Goal: Task Accomplishment & Management: Use online tool/utility

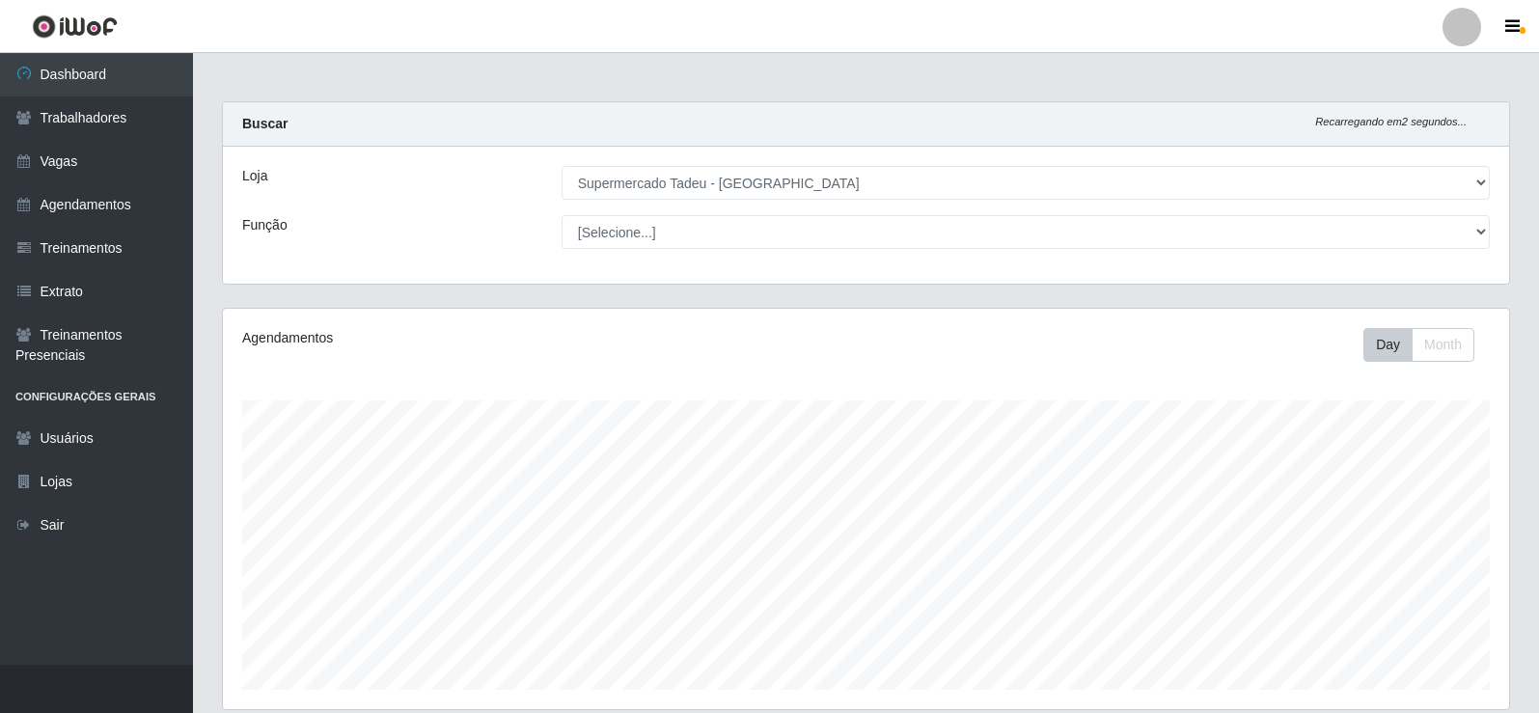
select select "195"
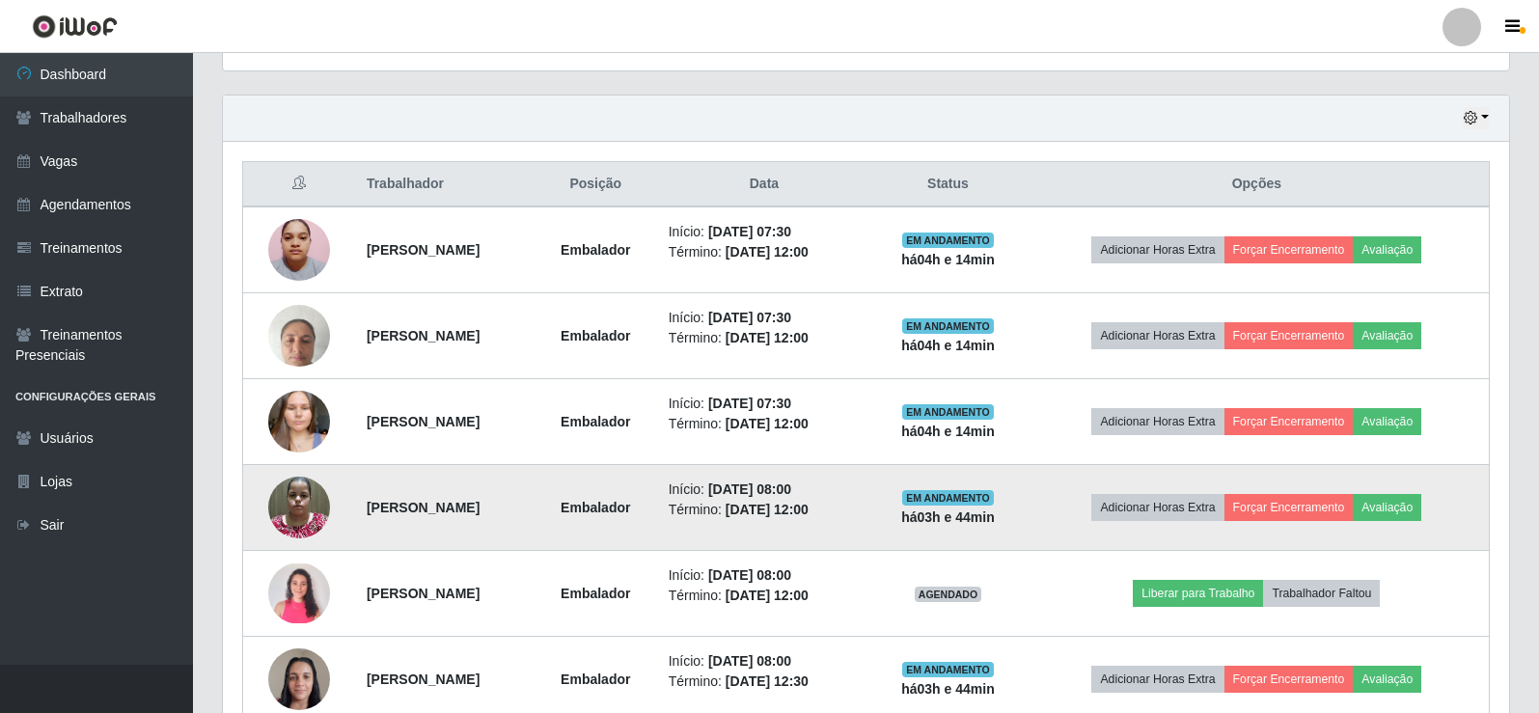
scroll to position [826, 0]
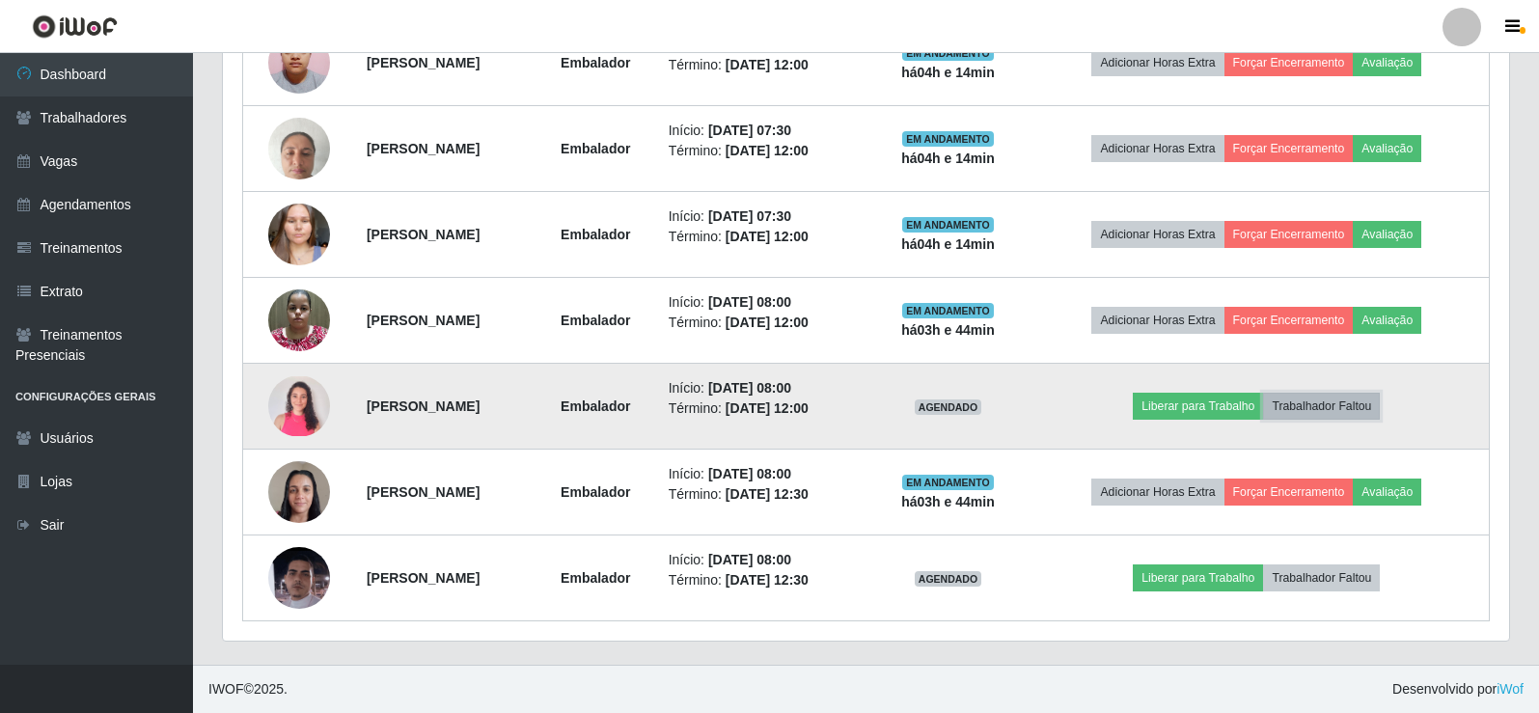
click at [1360, 411] on button "Trabalhador Faltou" at bounding box center [1321, 406] width 117 height 27
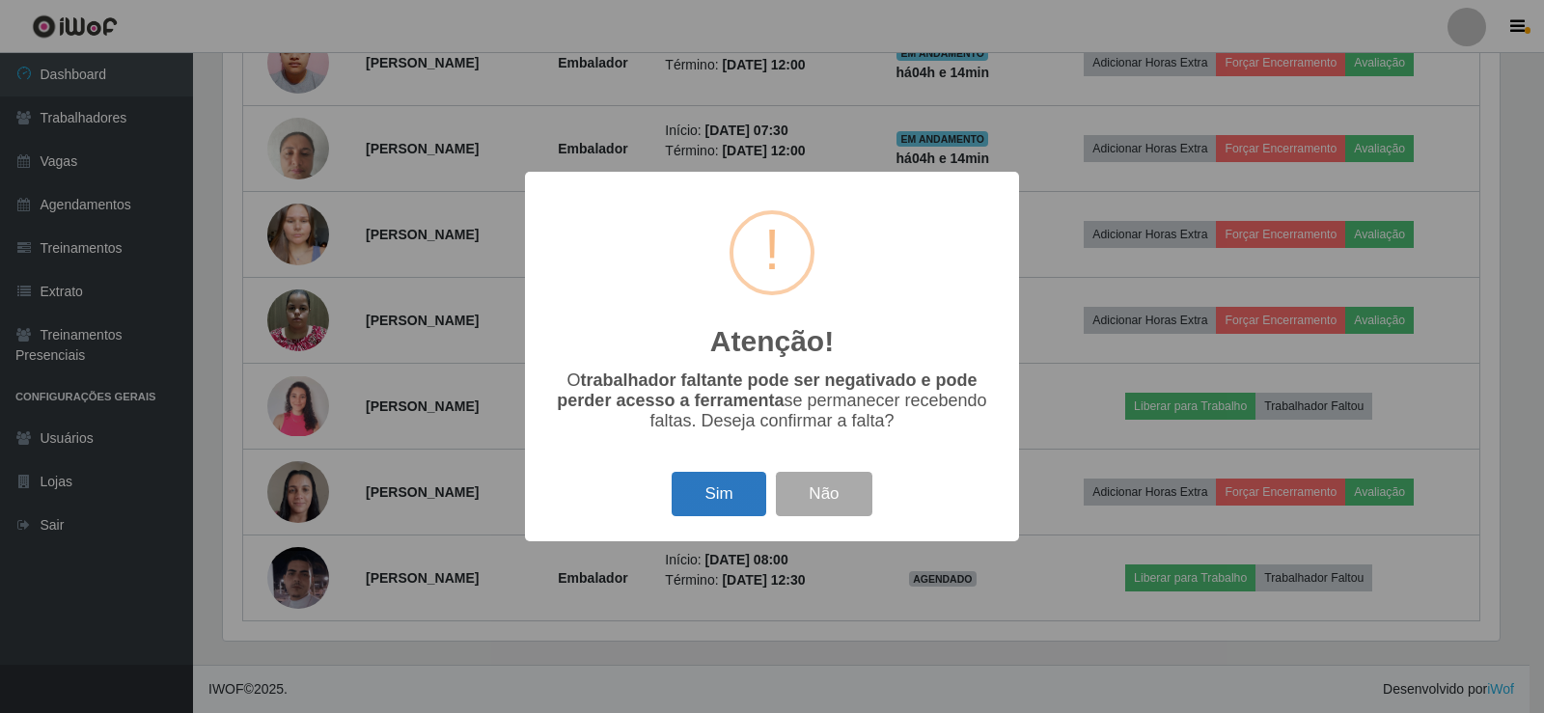
click at [698, 488] on button "Sim" at bounding box center [718, 494] width 94 height 45
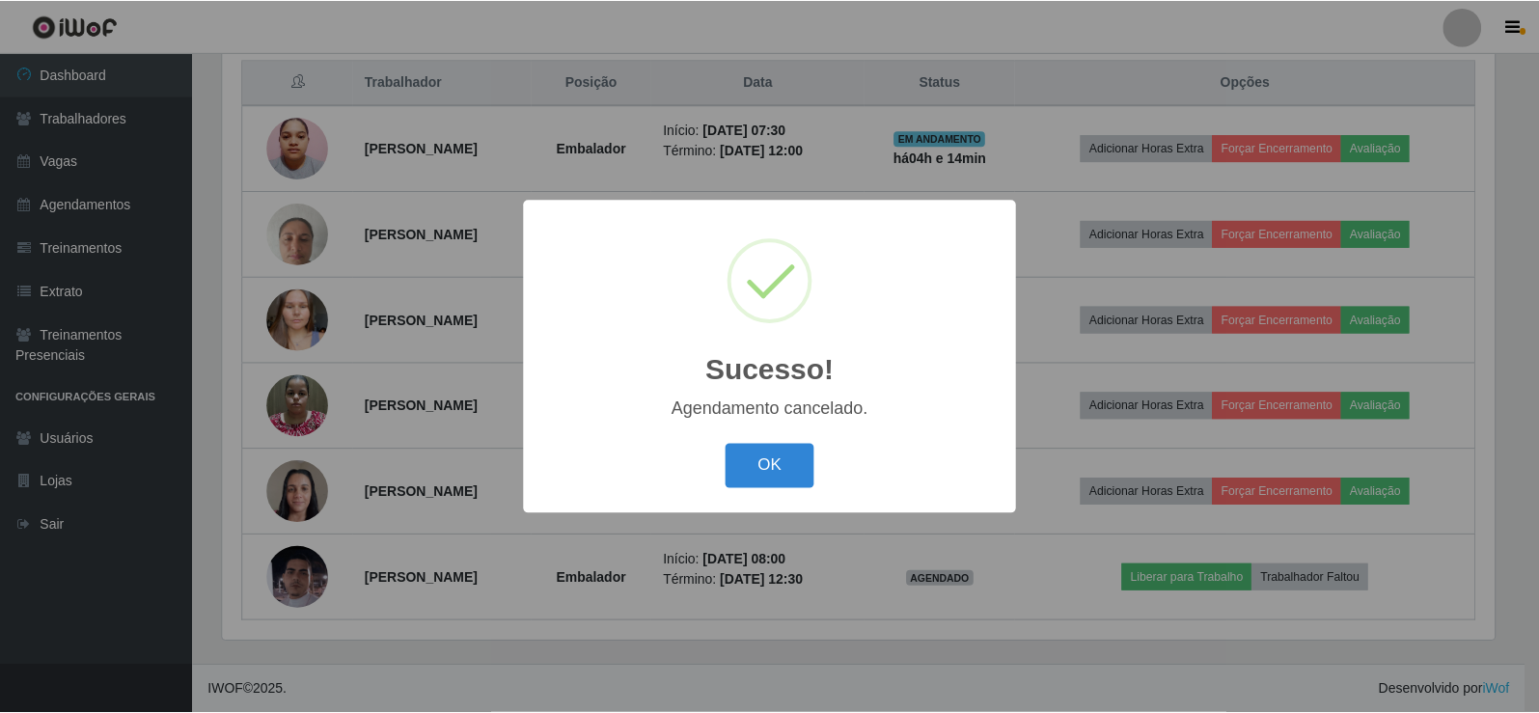
scroll to position [740, 0]
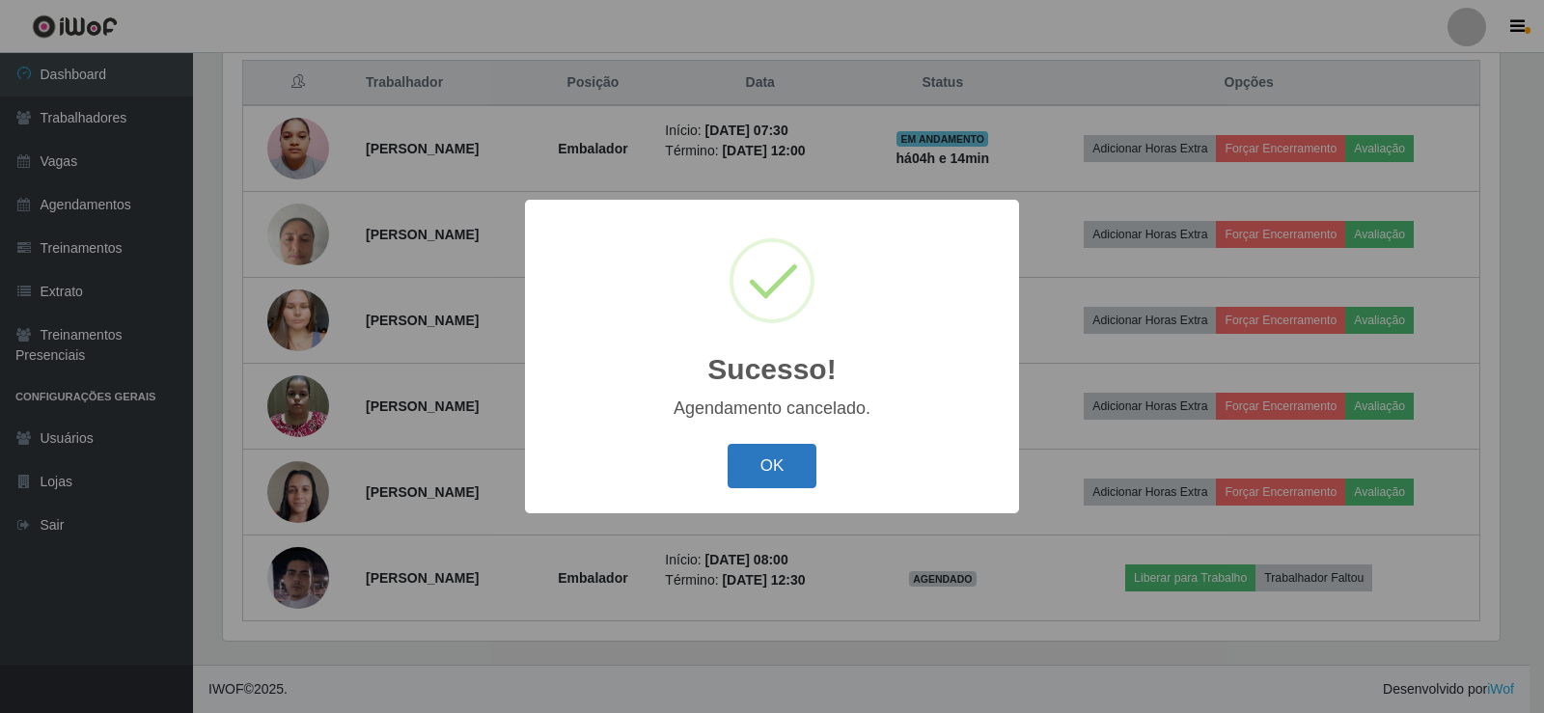
click at [763, 458] on button "OK" at bounding box center [772, 466] width 90 height 45
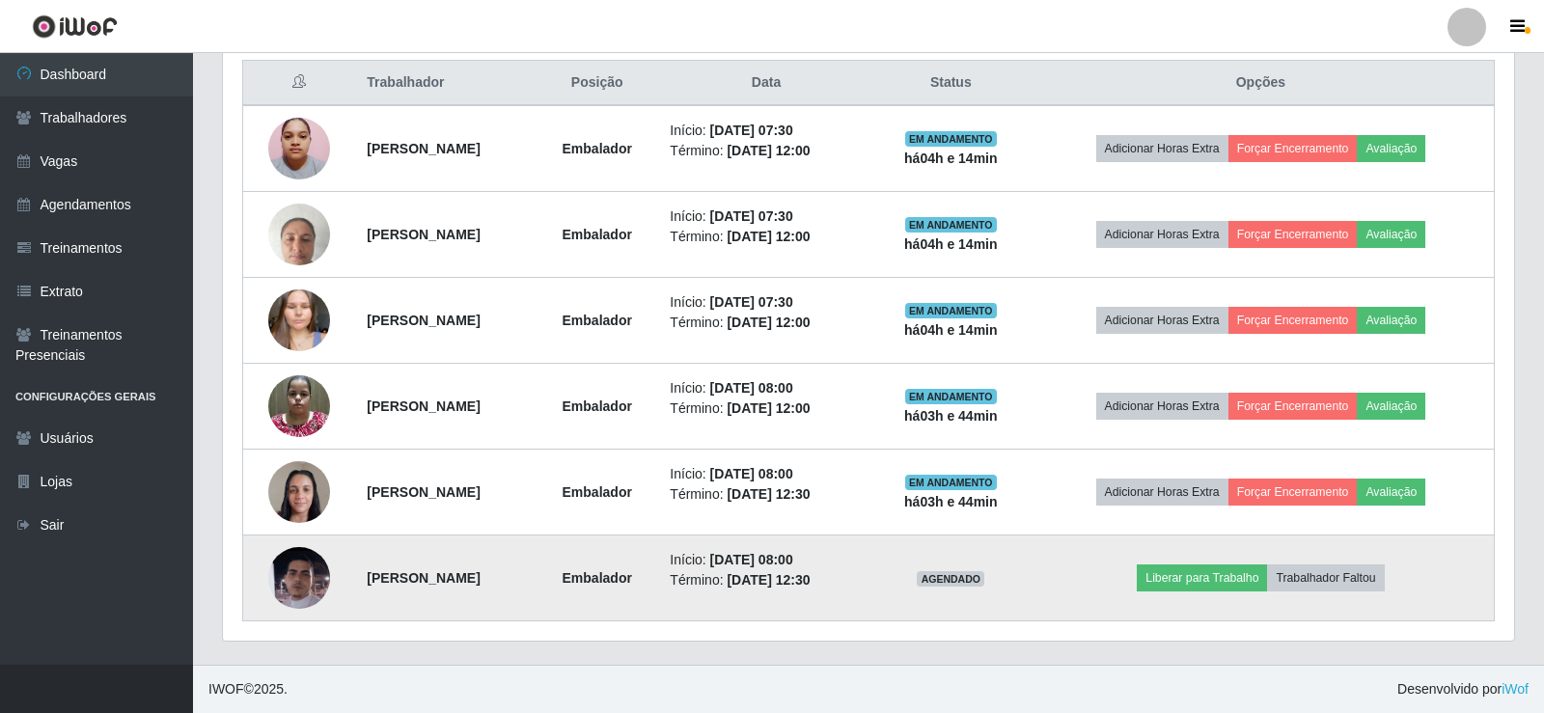
scroll to position [400, 1286]
click at [1348, 570] on button "Trabalhador Faltou" at bounding box center [1321, 577] width 117 height 27
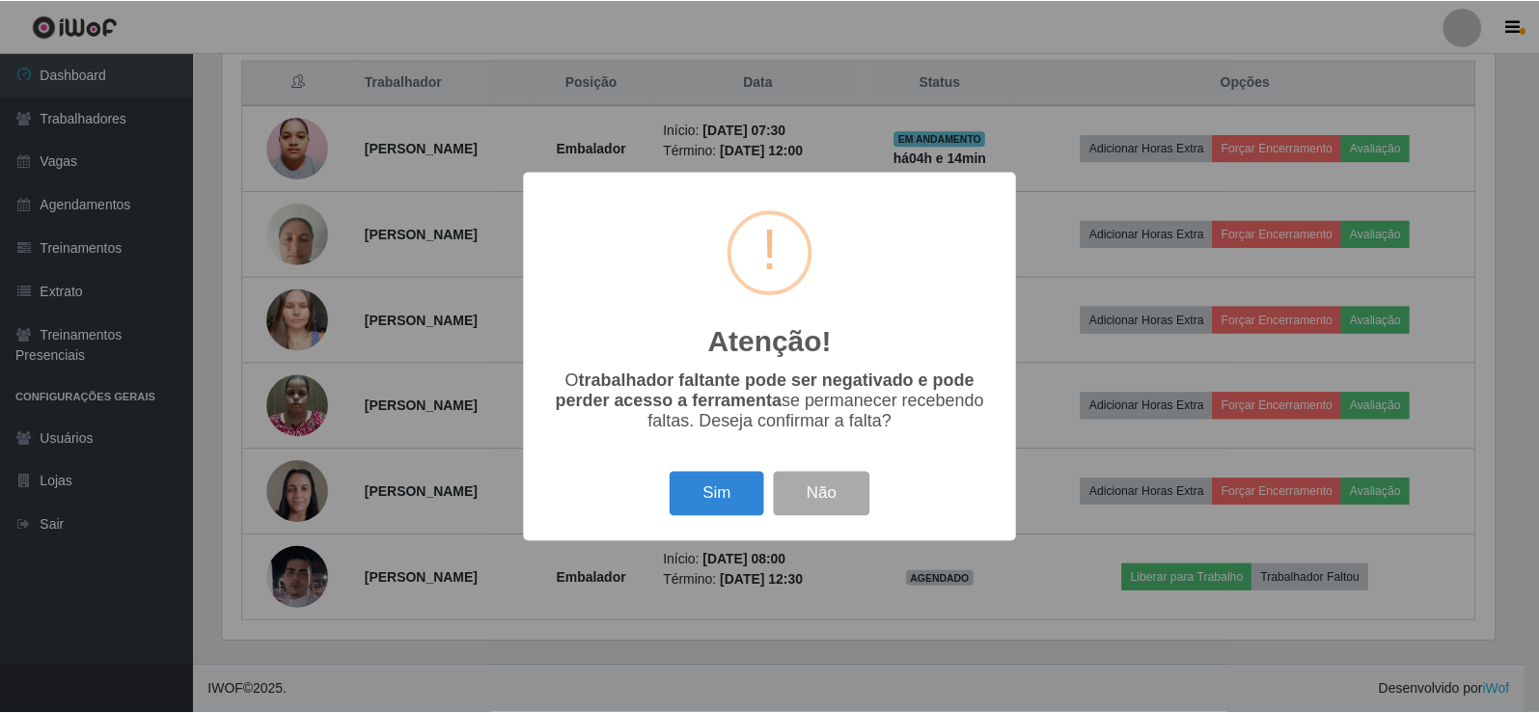
scroll to position [400, 1276]
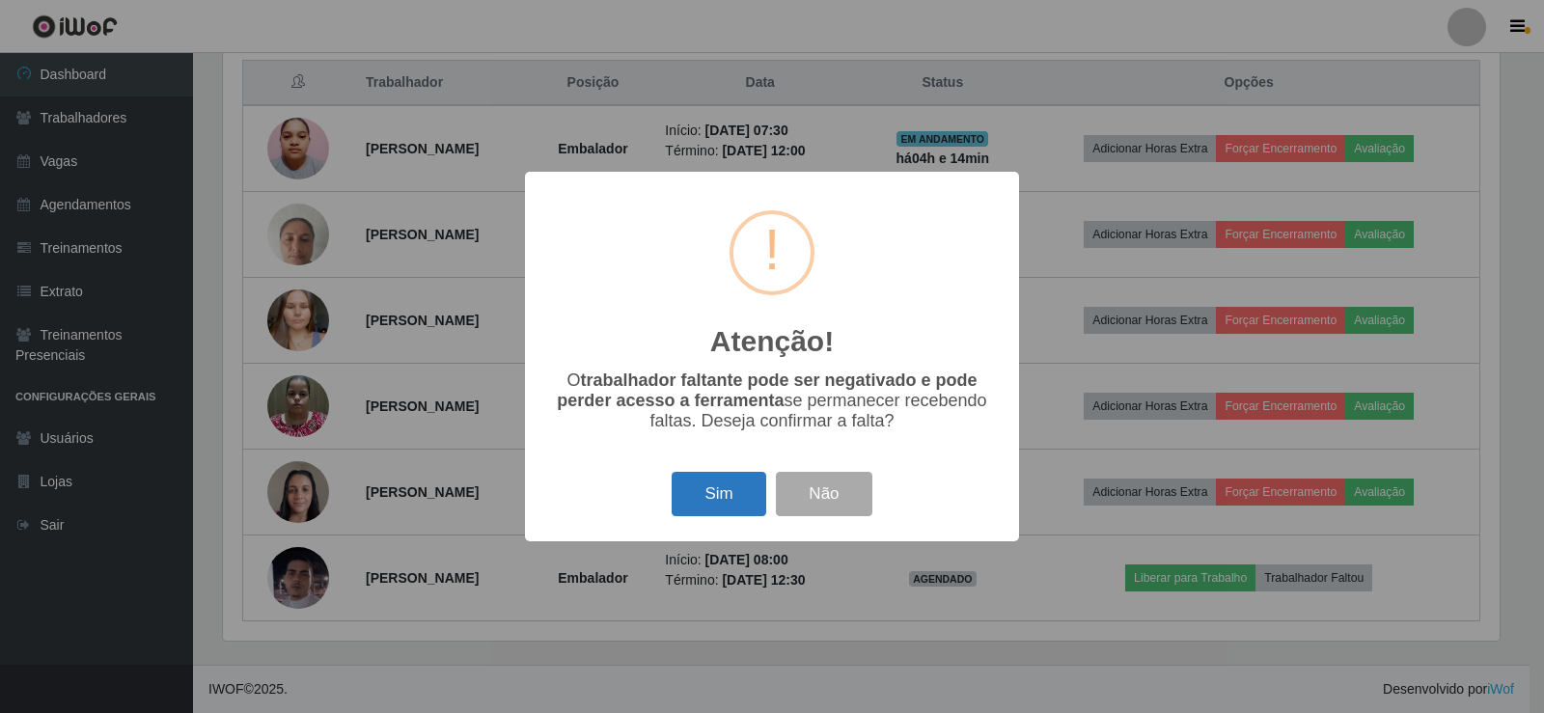
click at [692, 492] on button "Sim" at bounding box center [718, 494] width 94 height 45
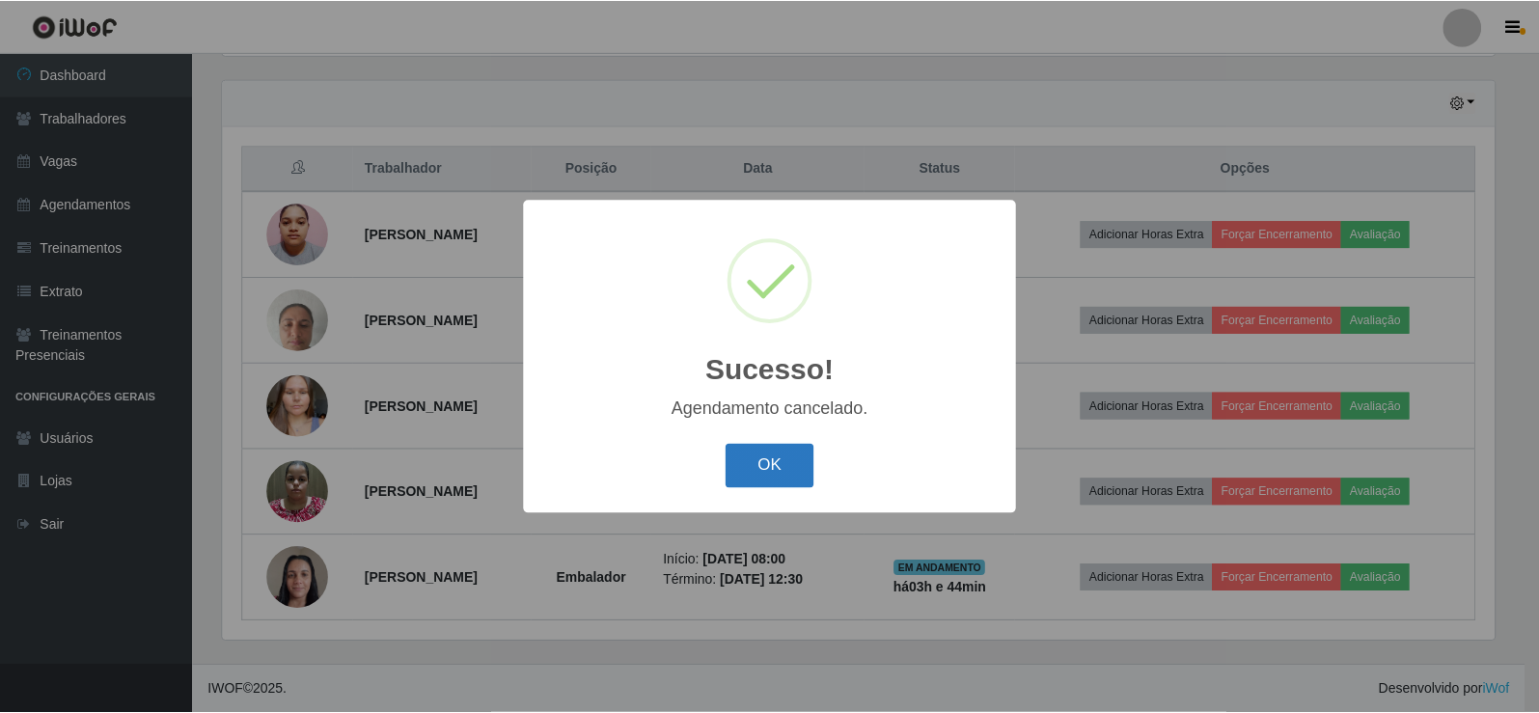
scroll to position [654, 0]
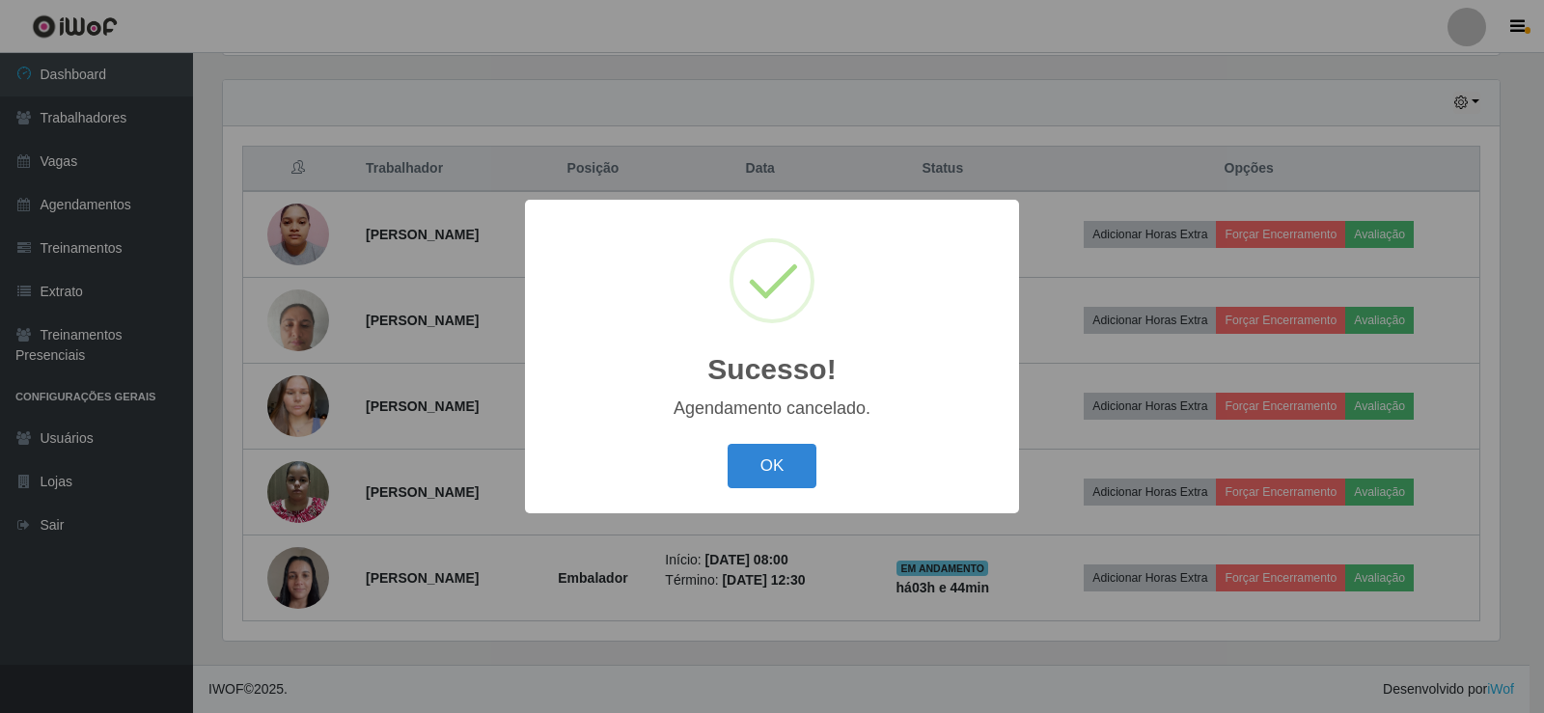
drag, startPoint x: 785, startPoint y: 475, endPoint x: 702, endPoint y: 456, distance: 85.0
click at [782, 473] on button "OK" at bounding box center [772, 466] width 90 height 45
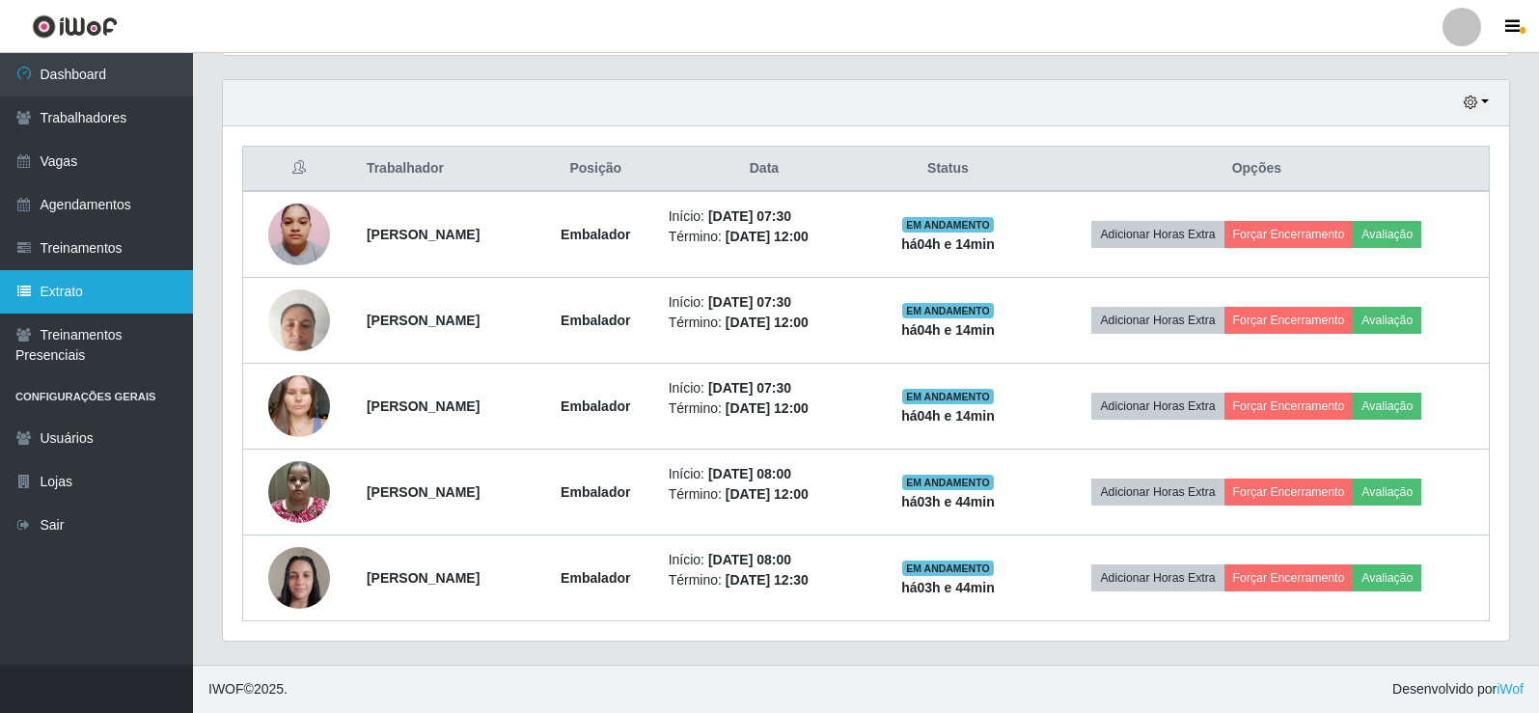
click at [89, 310] on link "Extrato" at bounding box center [96, 291] width 193 height 43
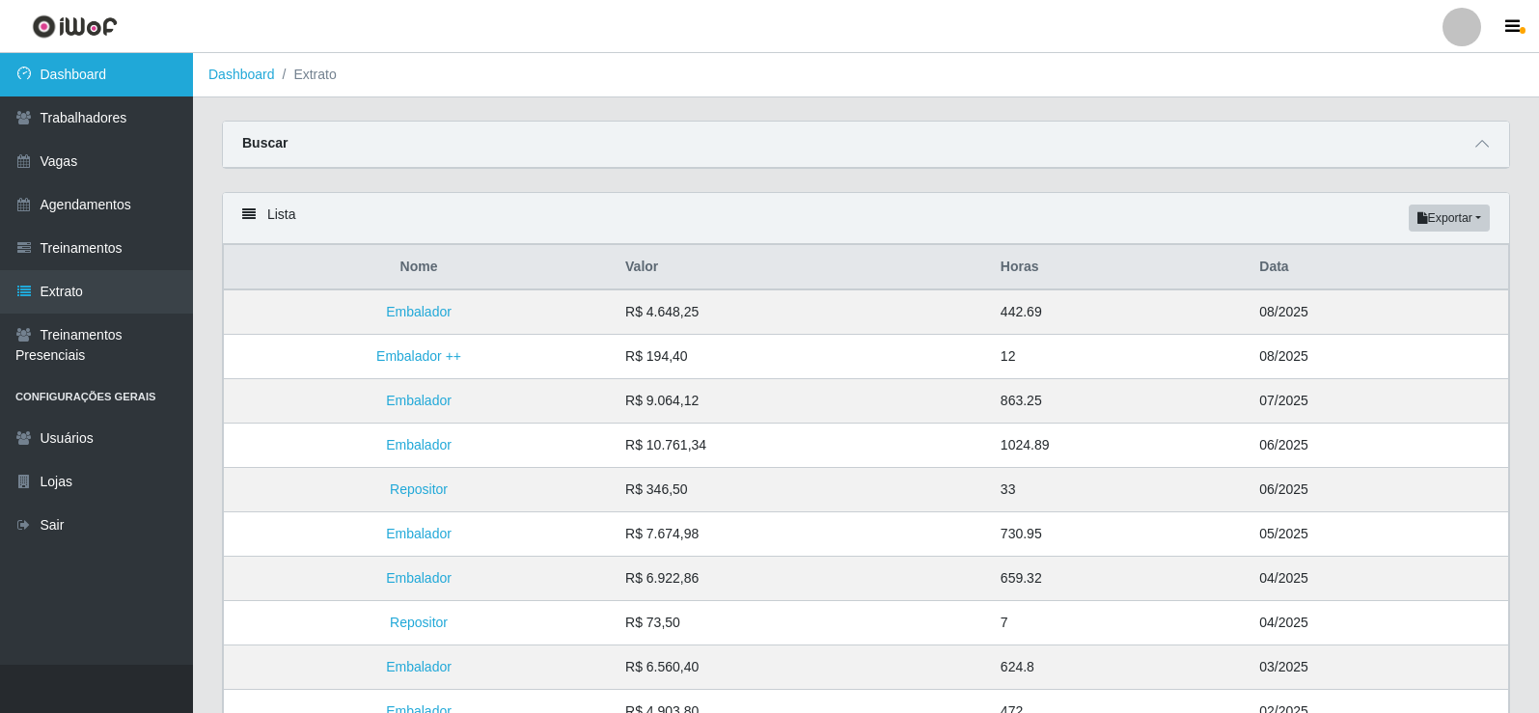
drag, startPoint x: 77, startPoint y: 63, endPoint x: 105, endPoint y: 94, distance: 41.7
click at [79, 64] on link "Dashboard" at bounding box center [96, 74] width 193 height 43
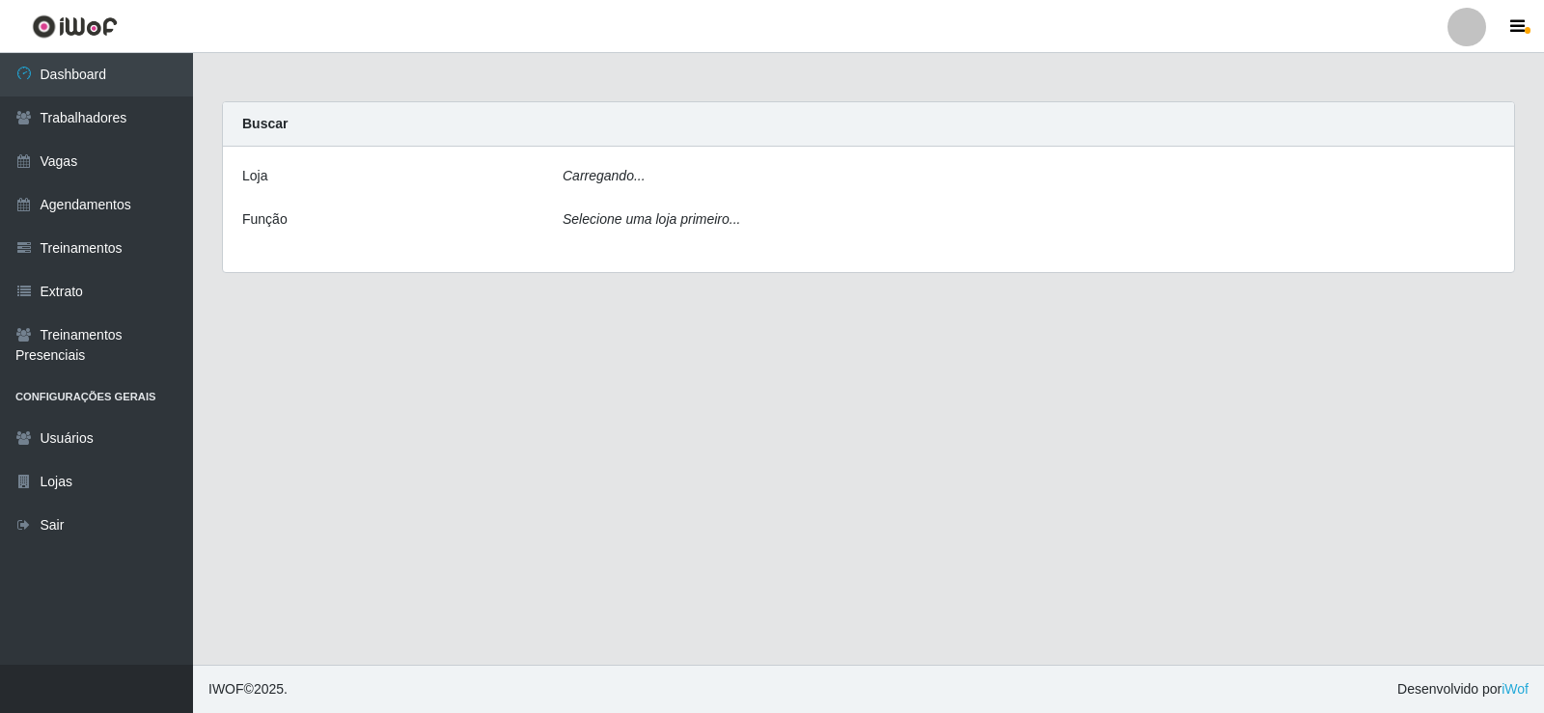
click at [642, 178] on div "Carregando..." at bounding box center [1028, 180] width 961 height 28
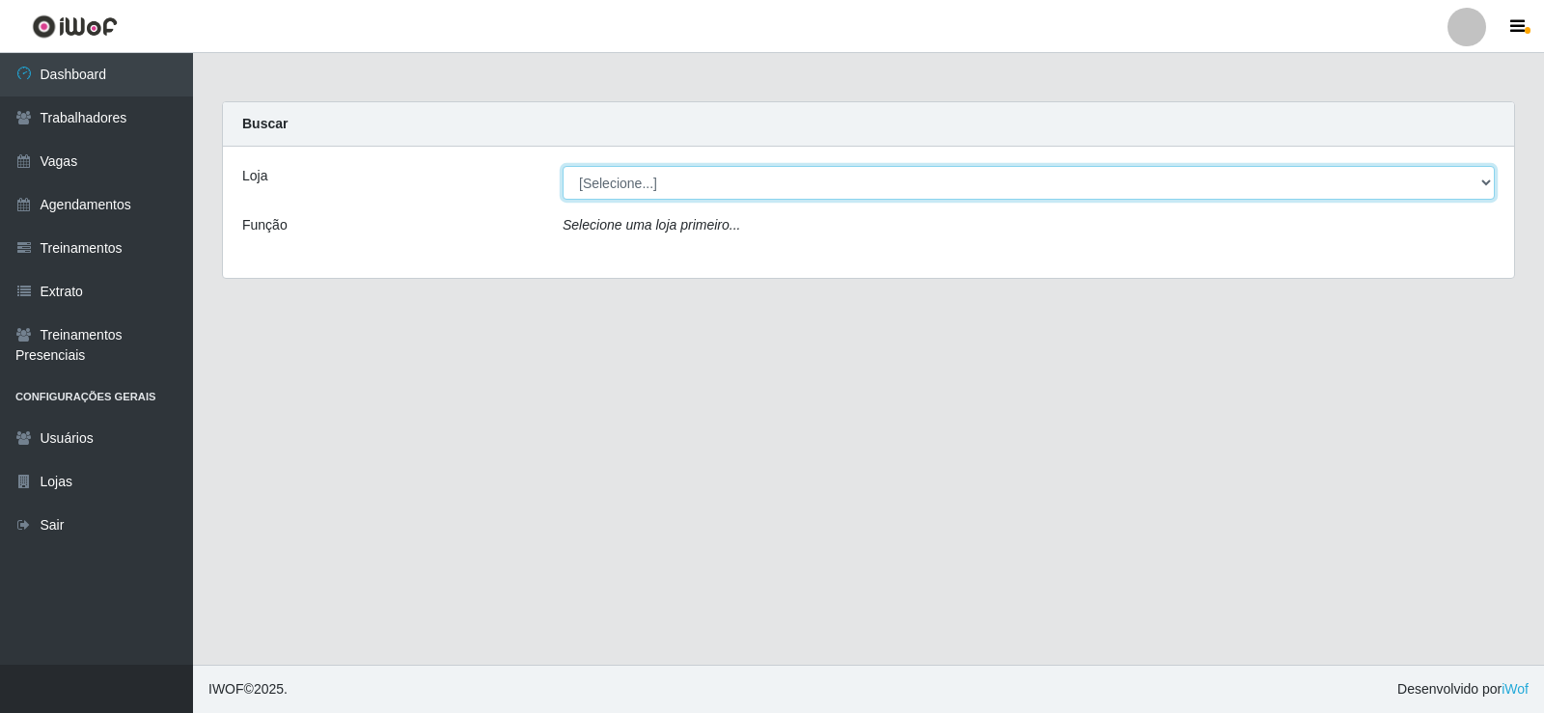
click at [650, 191] on select "[Selecione...] Supermercado Tadeu - [GEOGRAPHIC_DATA]" at bounding box center [1028, 183] width 932 height 34
select select "195"
click at [562, 166] on select "[Selecione...] Supermercado Tadeu - [GEOGRAPHIC_DATA]" at bounding box center [1028, 183] width 932 height 34
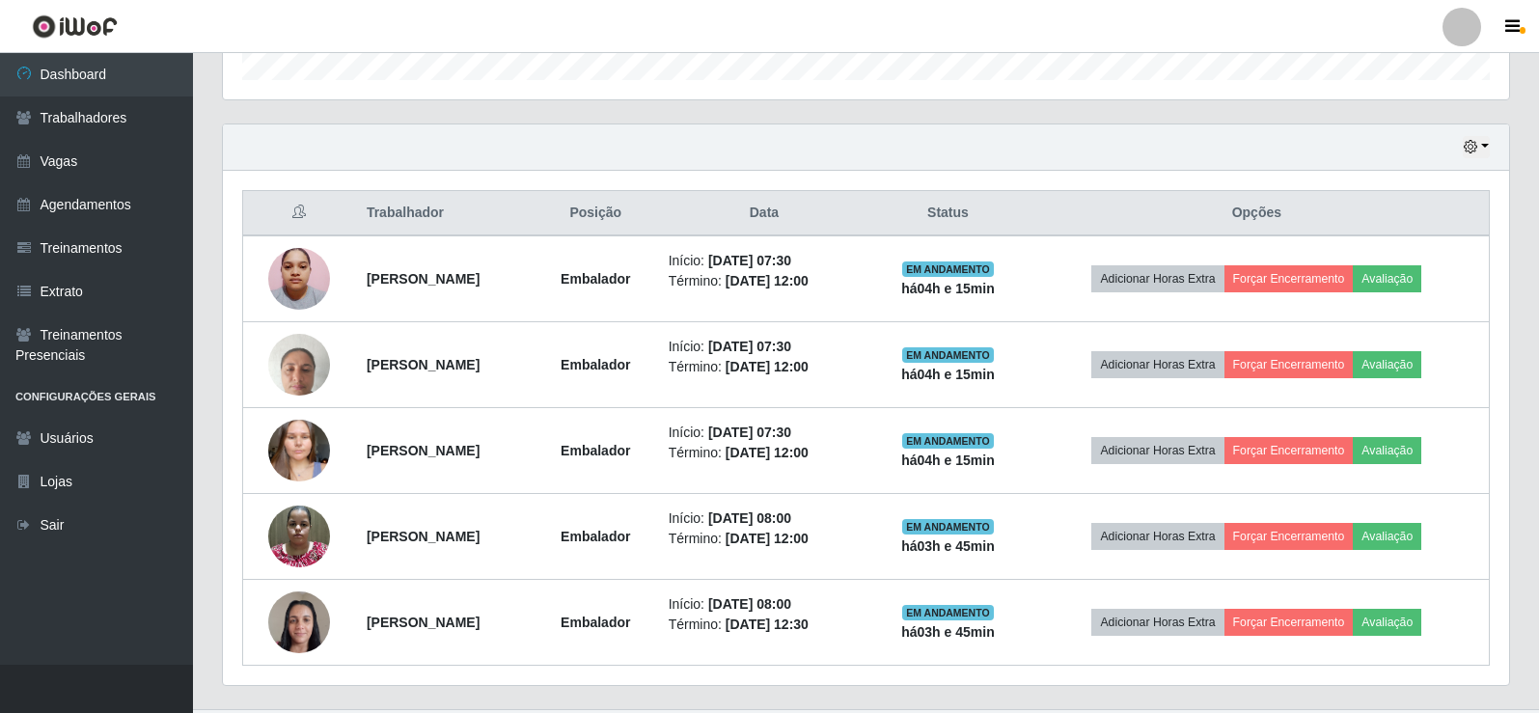
scroll to position [654, 0]
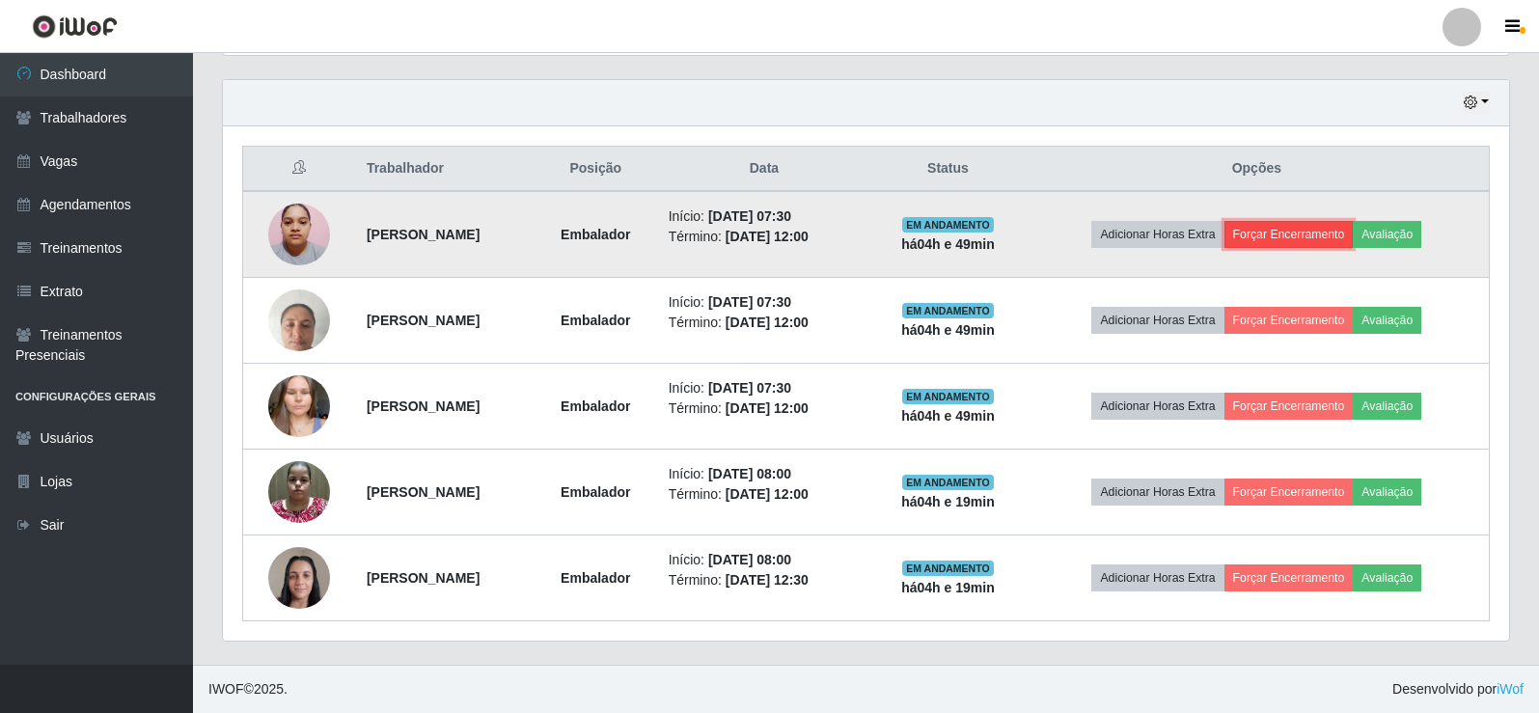
click at [1319, 227] on button "Forçar Encerramento" at bounding box center [1288, 234] width 129 height 27
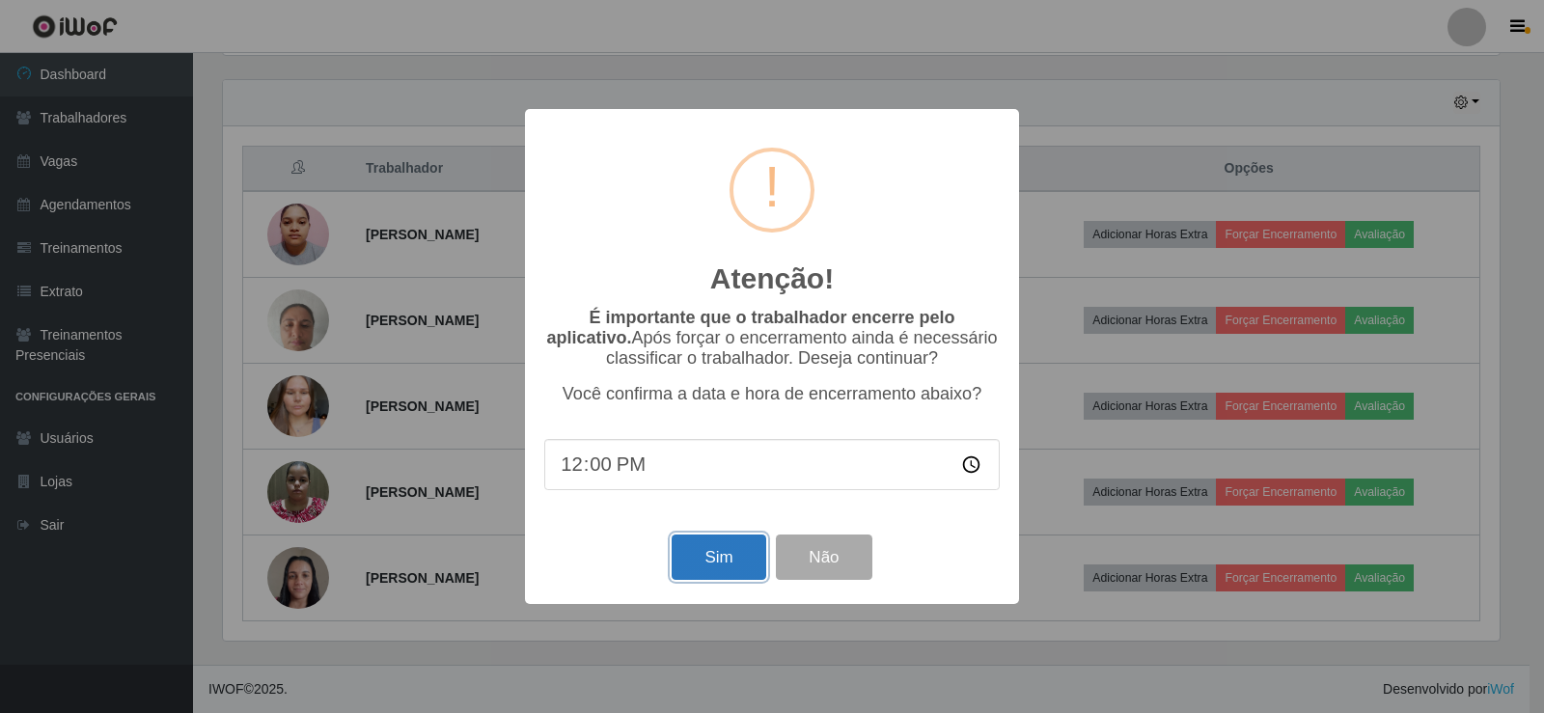
click at [710, 559] on button "Sim" at bounding box center [718, 556] width 94 height 45
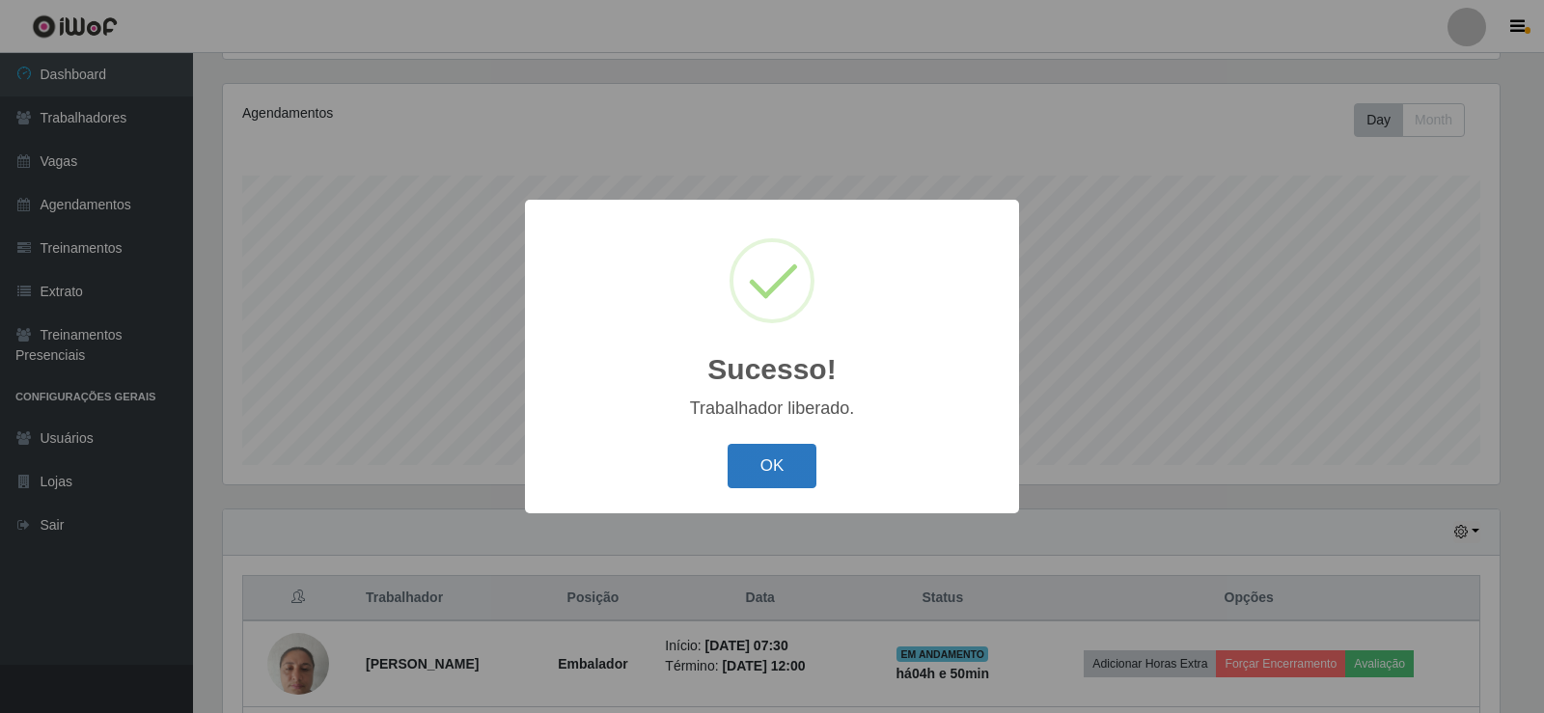
click at [747, 480] on button "OK" at bounding box center [772, 466] width 90 height 45
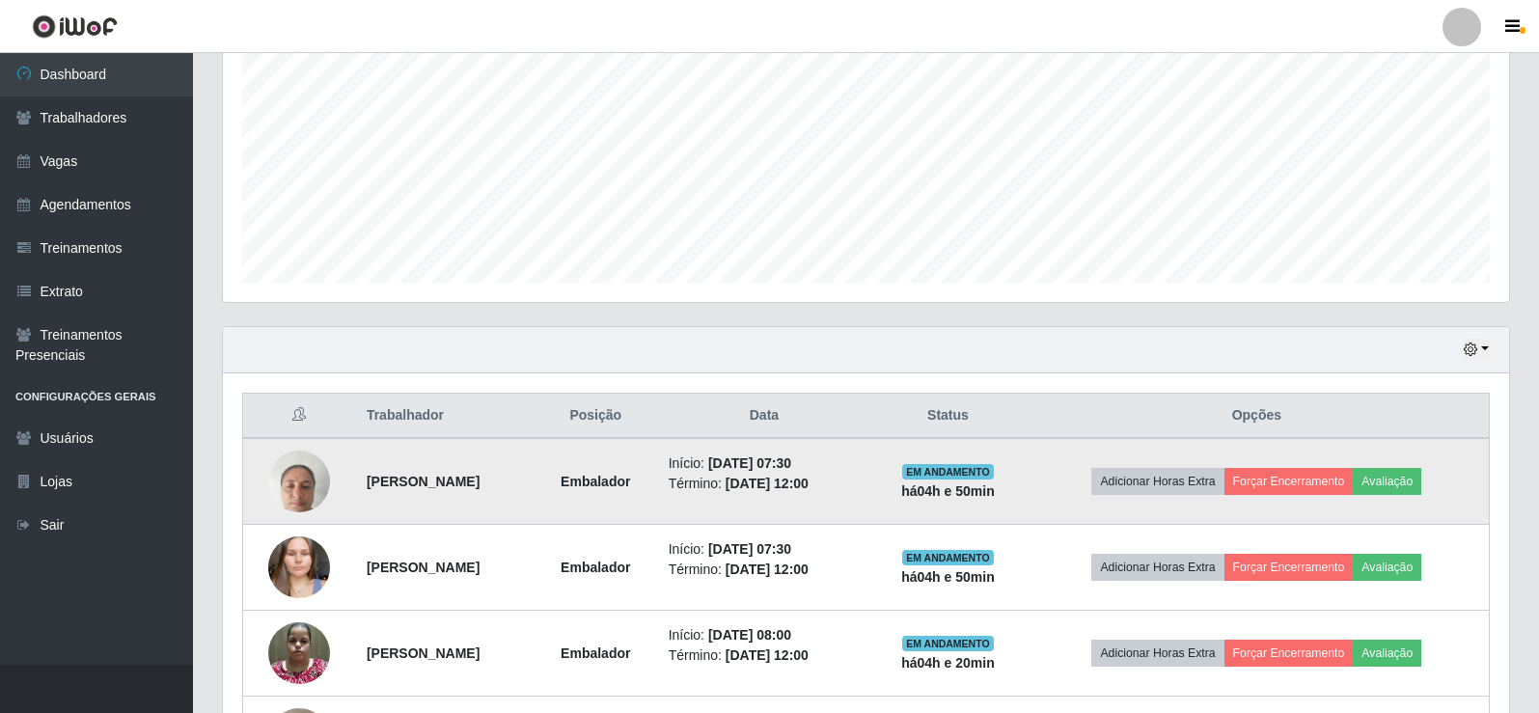
scroll to position [418, 0]
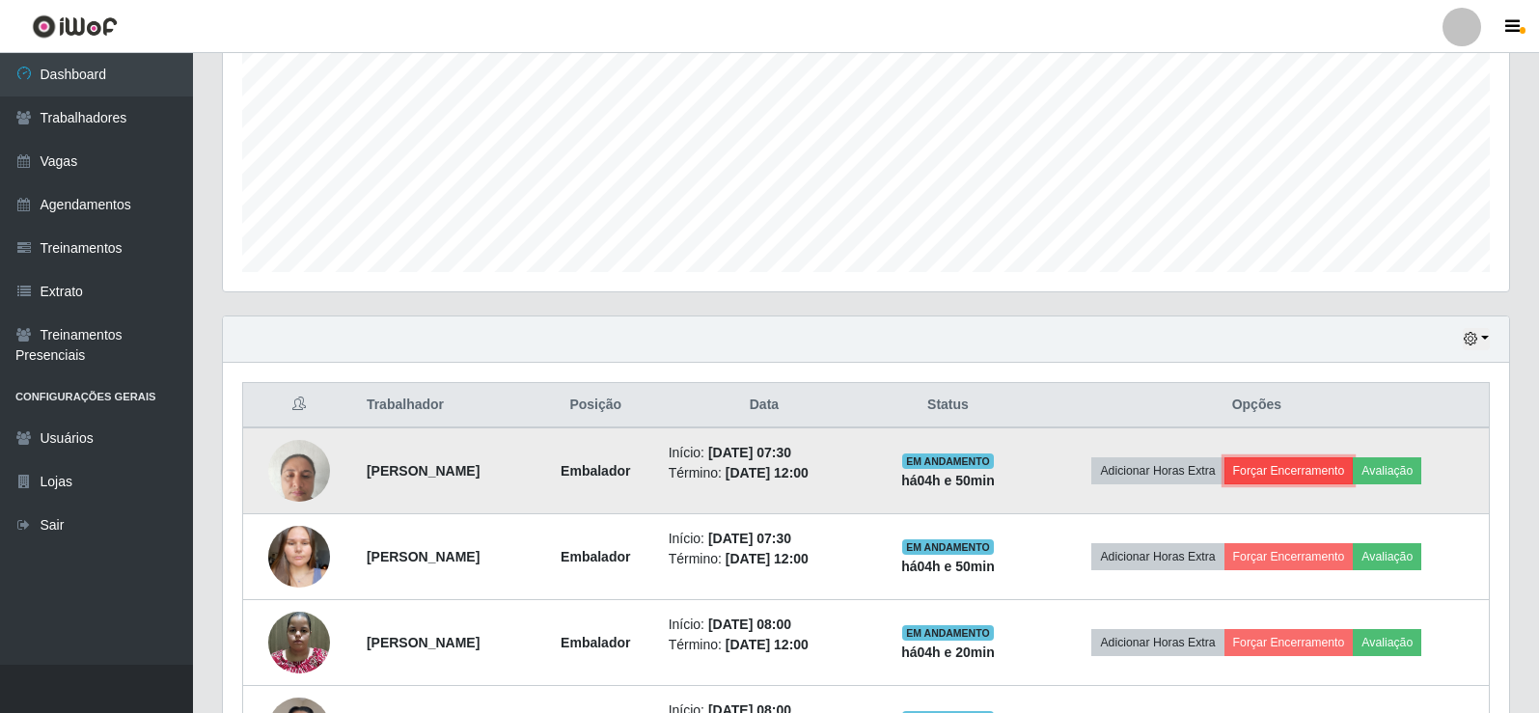
click at [1305, 476] on button "Forçar Encerramento" at bounding box center [1288, 470] width 129 height 27
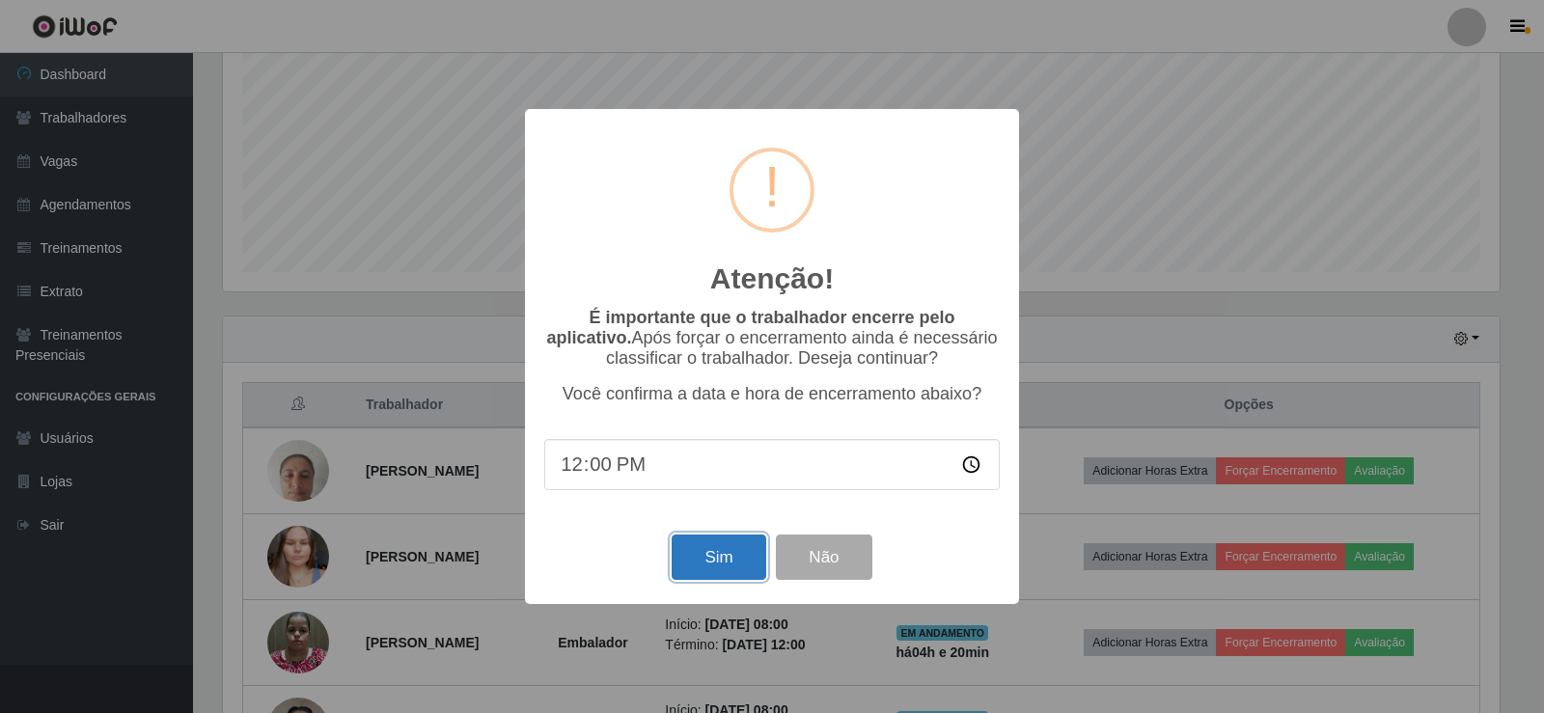
click at [726, 558] on button "Sim" at bounding box center [718, 556] width 94 height 45
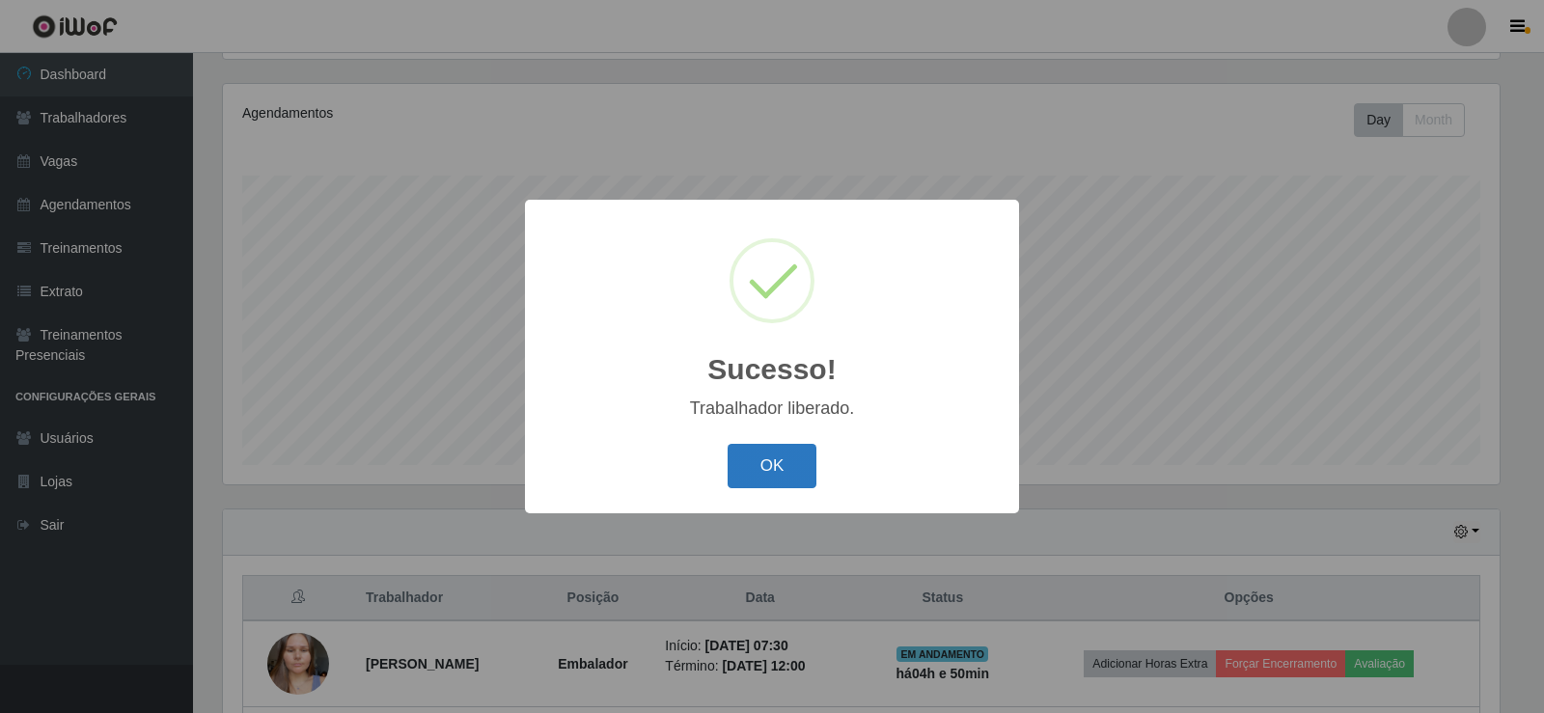
click at [757, 478] on button "OK" at bounding box center [772, 466] width 90 height 45
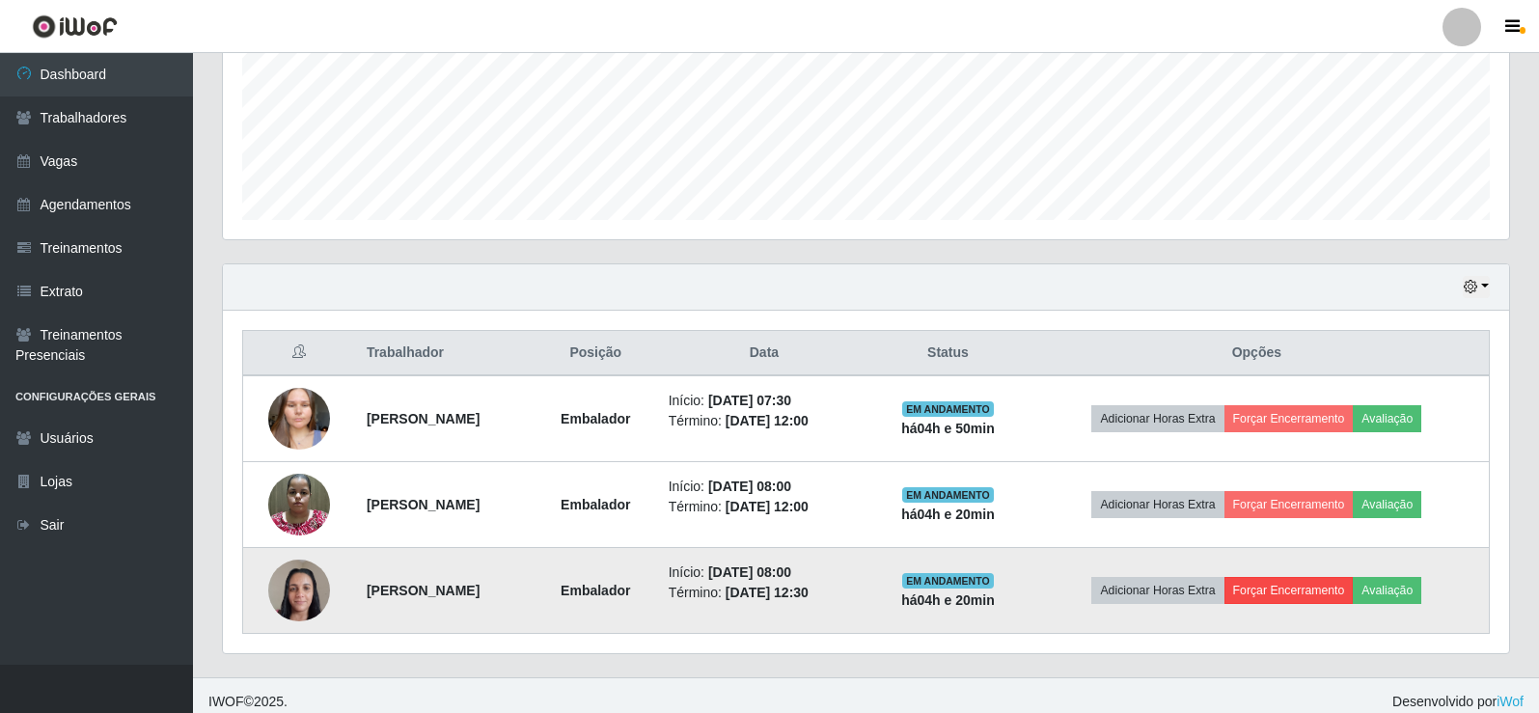
scroll to position [482, 0]
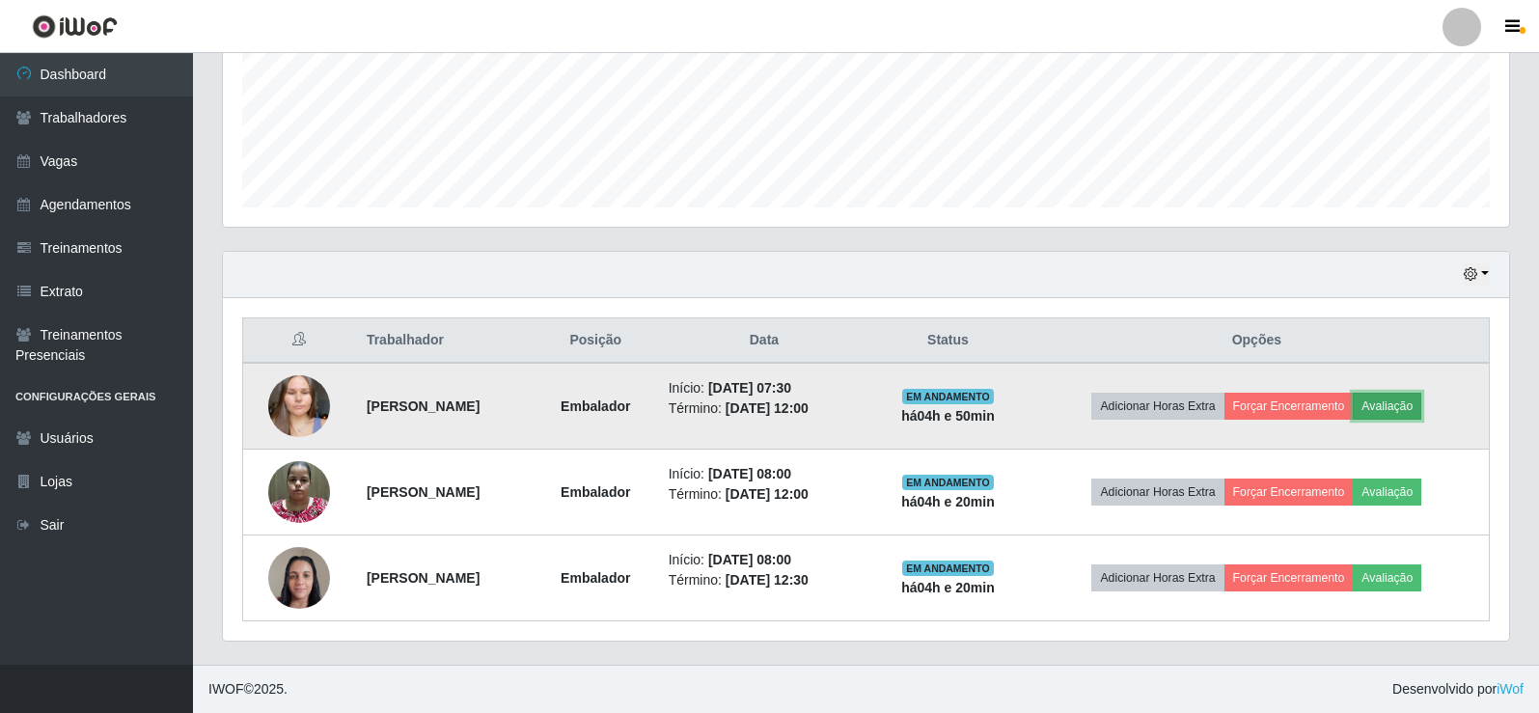
click at [1420, 396] on button "Avaliação" at bounding box center [1387, 406] width 68 height 27
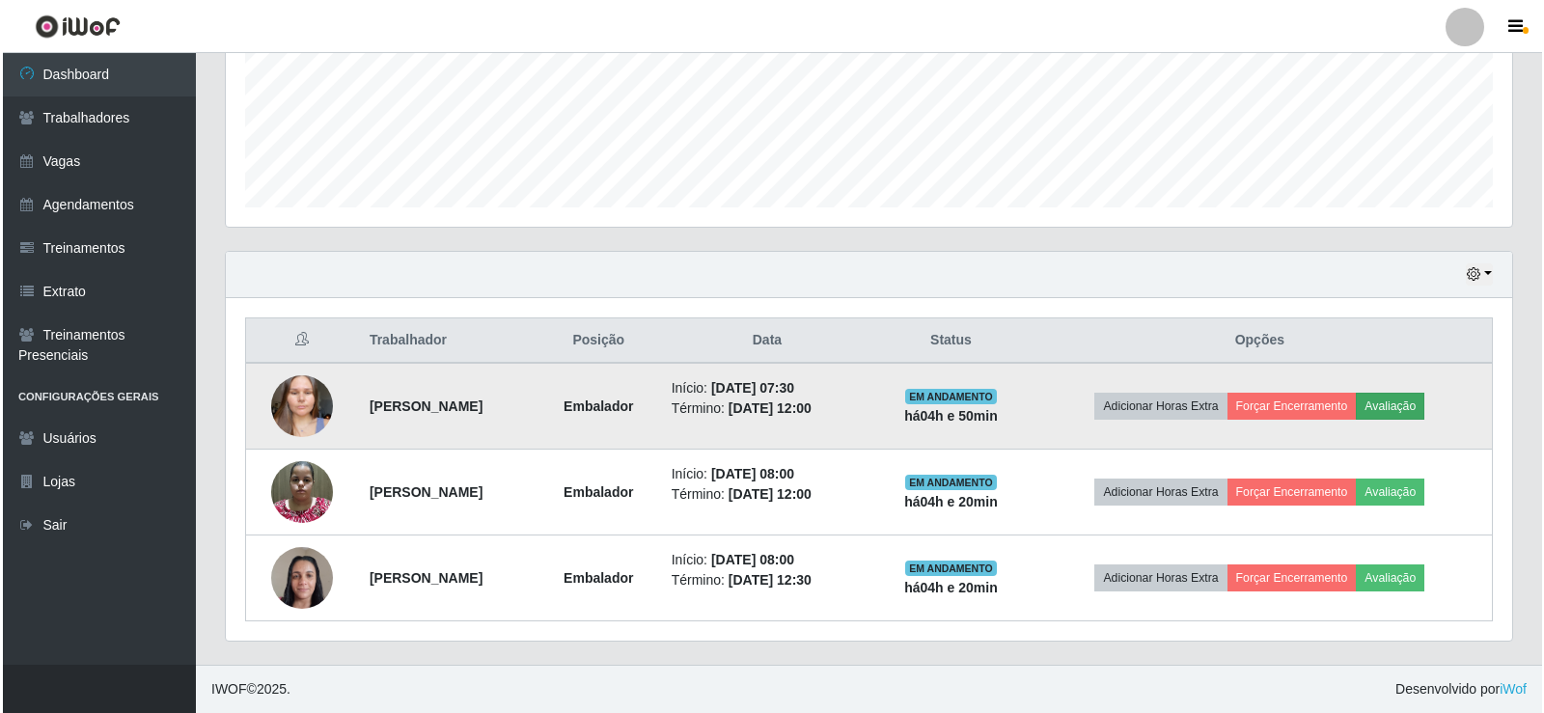
scroll to position [400, 1276]
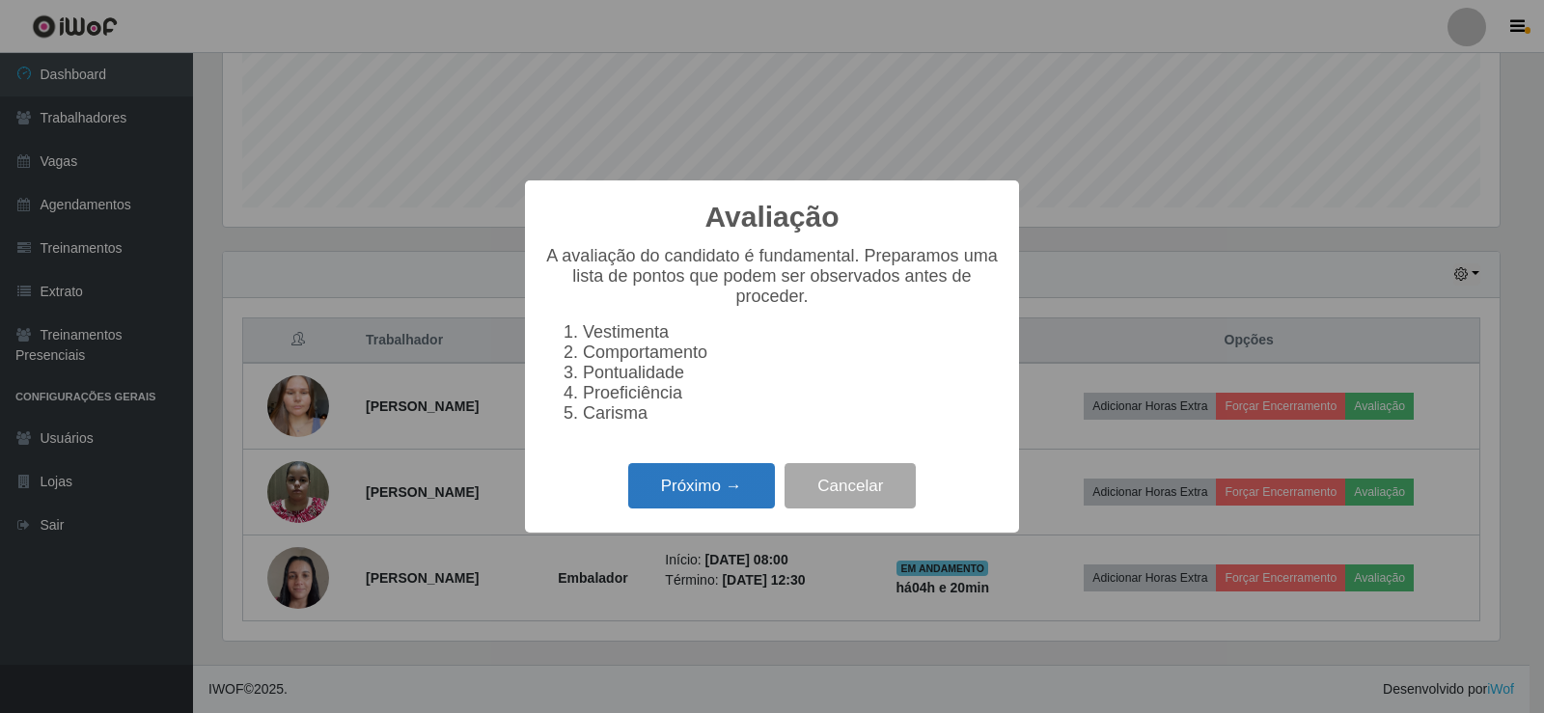
click at [649, 500] on button "Próximo →" at bounding box center [701, 485] width 147 height 45
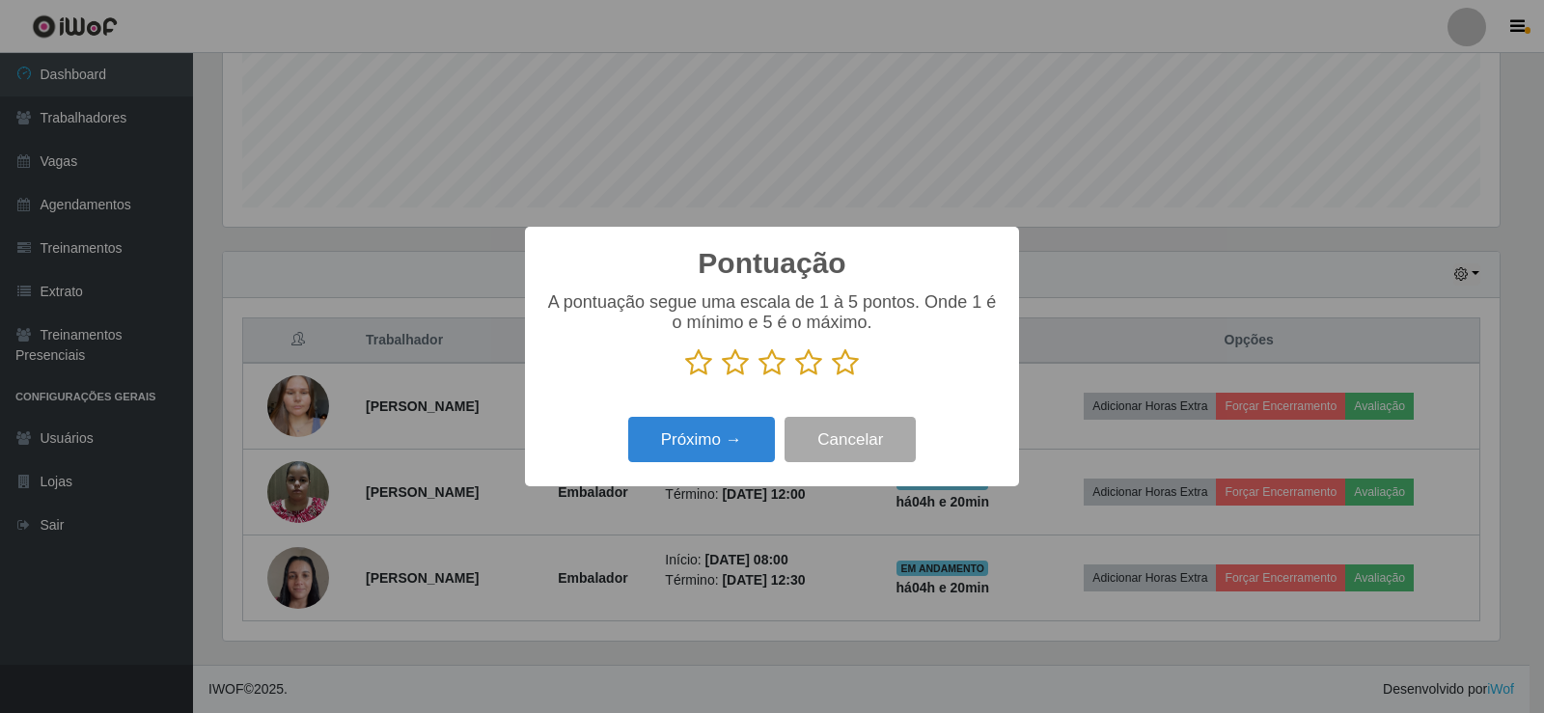
scroll to position [964309, 963433]
click at [847, 377] on icon at bounding box center [845, 362] width 27 height 29
click at [832, 377] on input "radio" at bounding box center [832, 377] width 0 height 0
click at [726, 450] on button "Próximo →" at bounding box center [701, 439] width 147 height 45
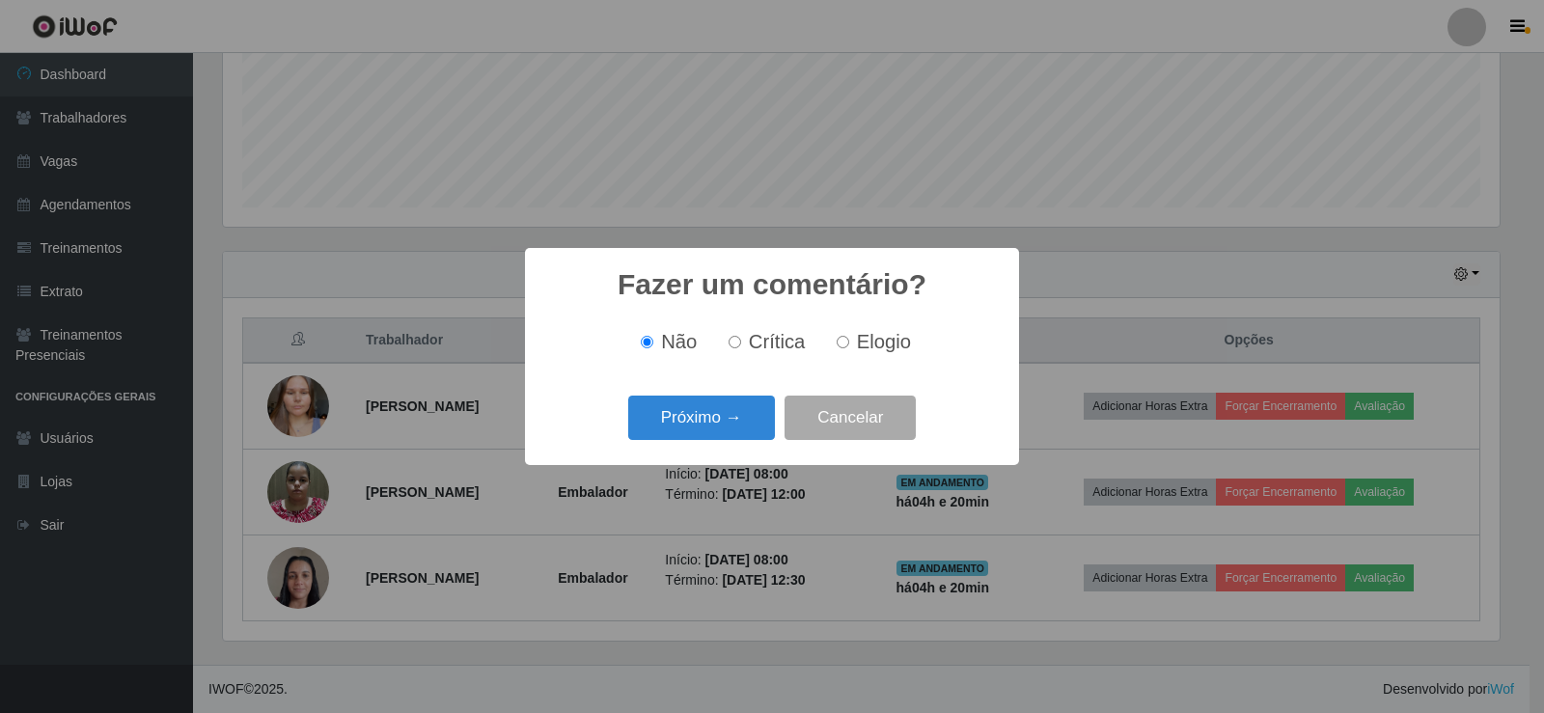
click at [717, 445] on div "Próximo → Cancelar" at bounding box center [771, 417] width 455 height 55
click at [720, 425] on button "Próximo →" at bounding box center [701, 418] width 147 height 45
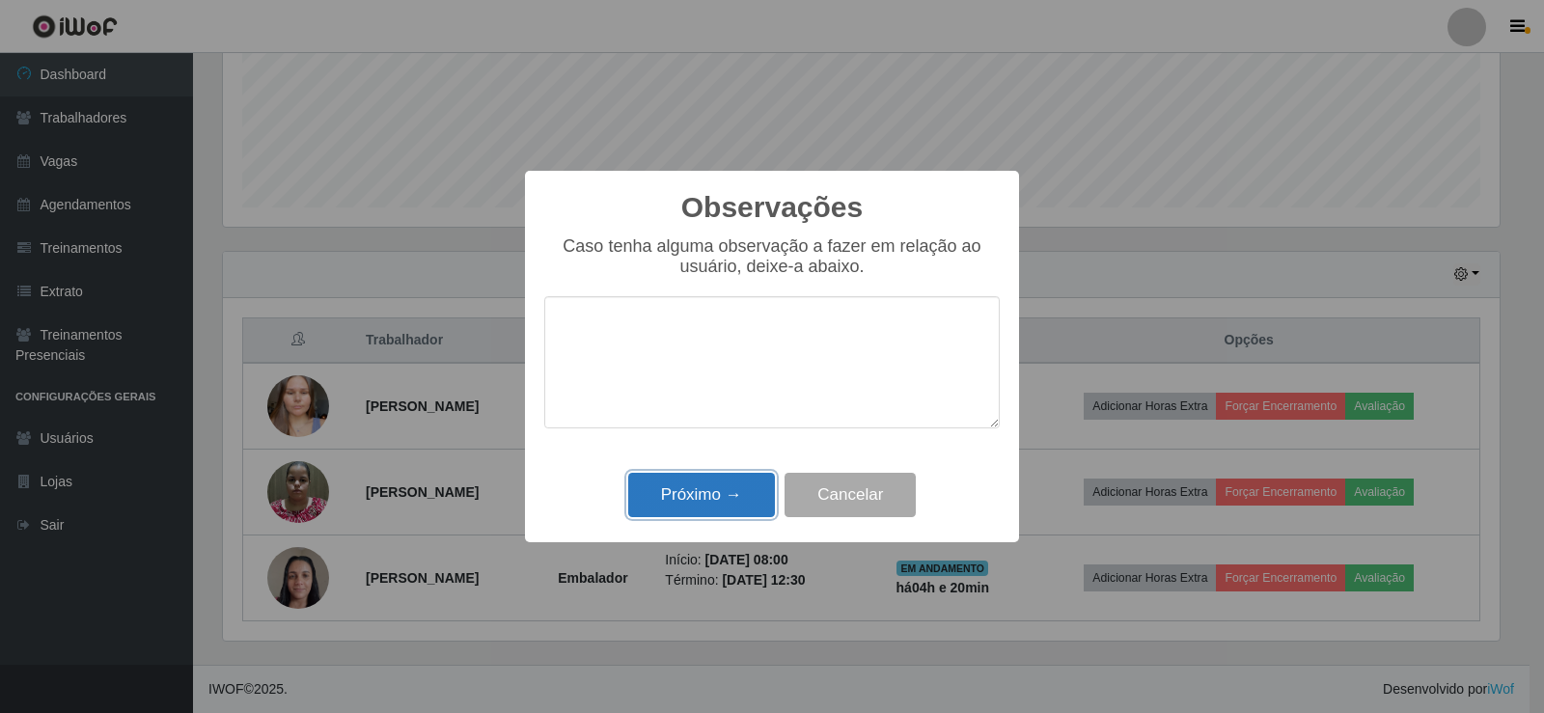
click at [737, 497] on button "Próximo →" at bounding box center [701, 495] width 147 height 45
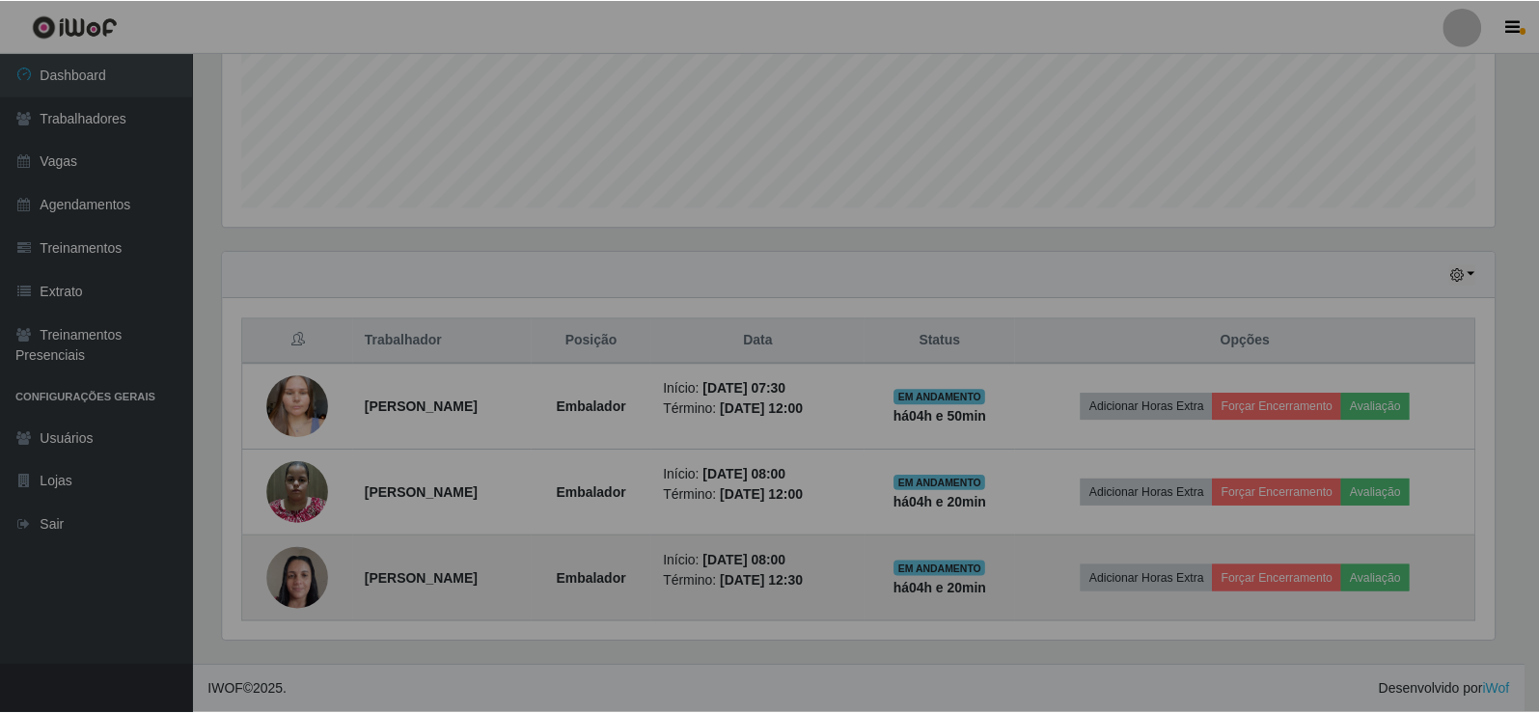
scroll to position [400, 1286]
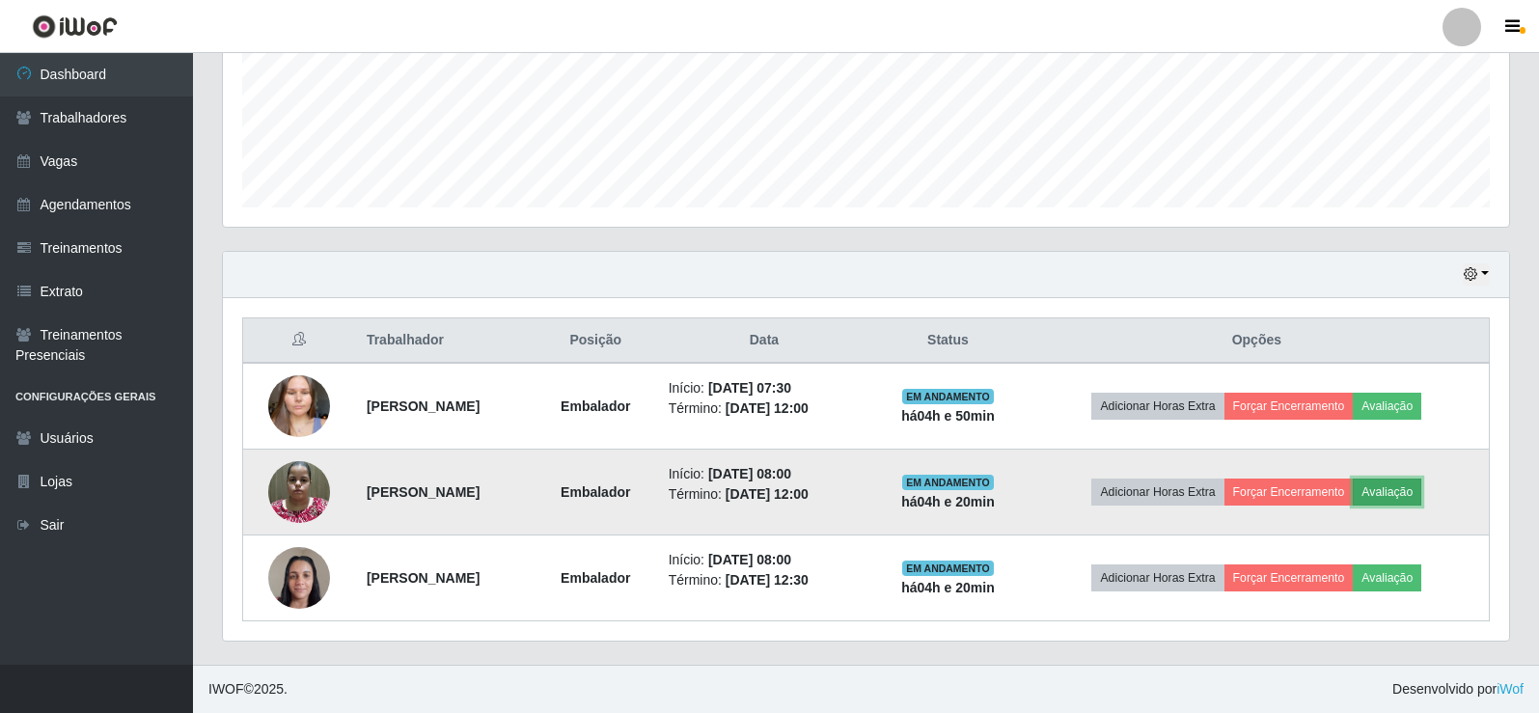
click at [1410, 492] on button "Avaliação" at bounding box center [1387, 491] width 68 height 27
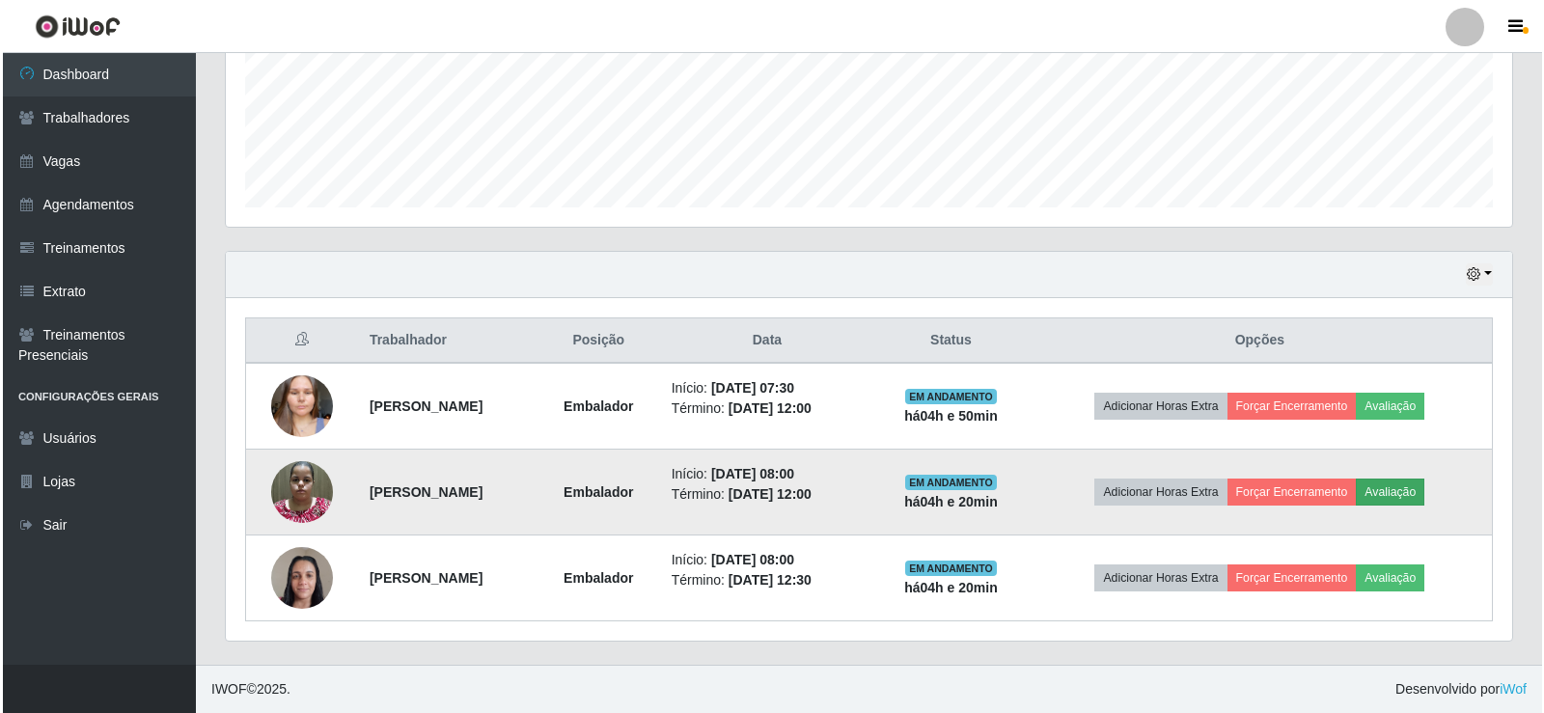
scroll to position [400, 1276]
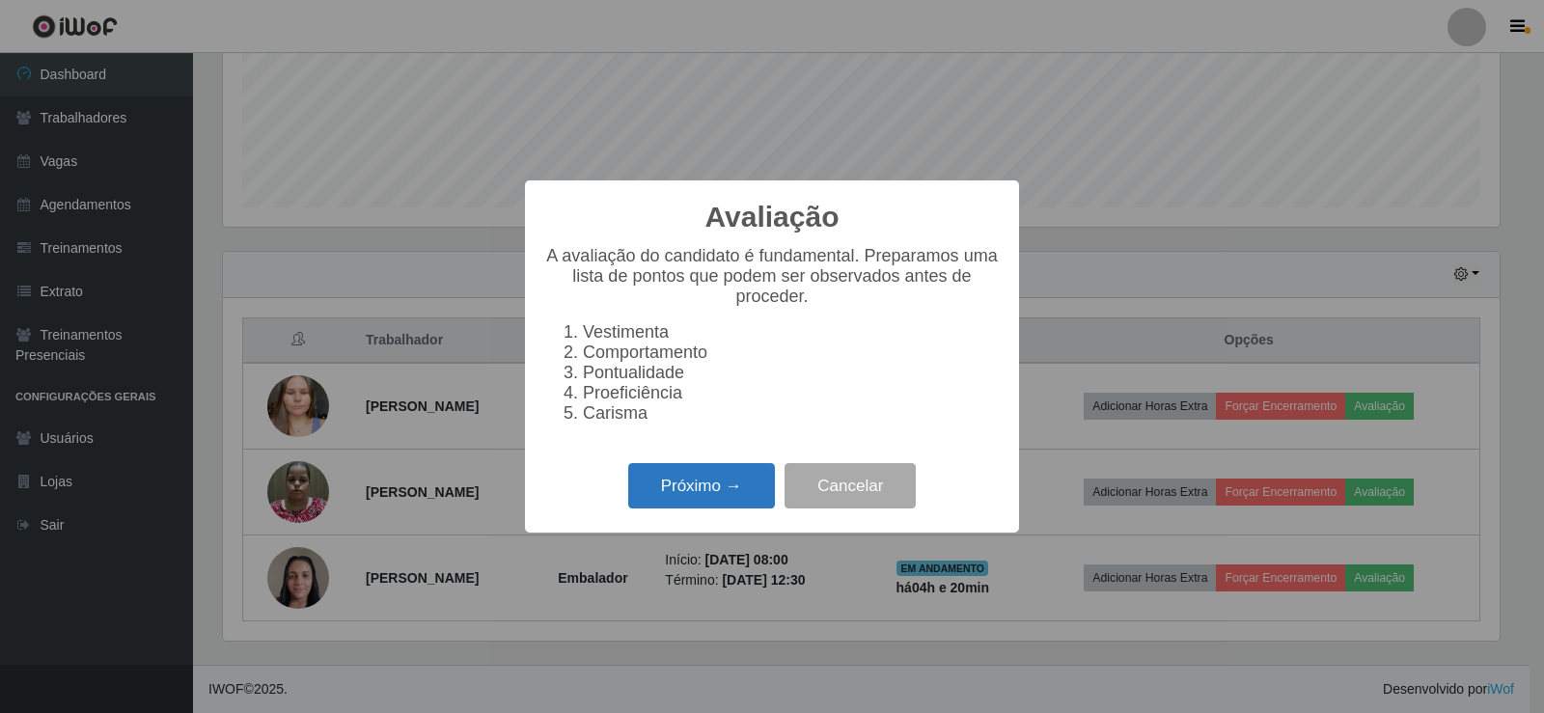
click at [661, 492] on button "Próximo →" at bounding box center [701, 485] width 147 height 45
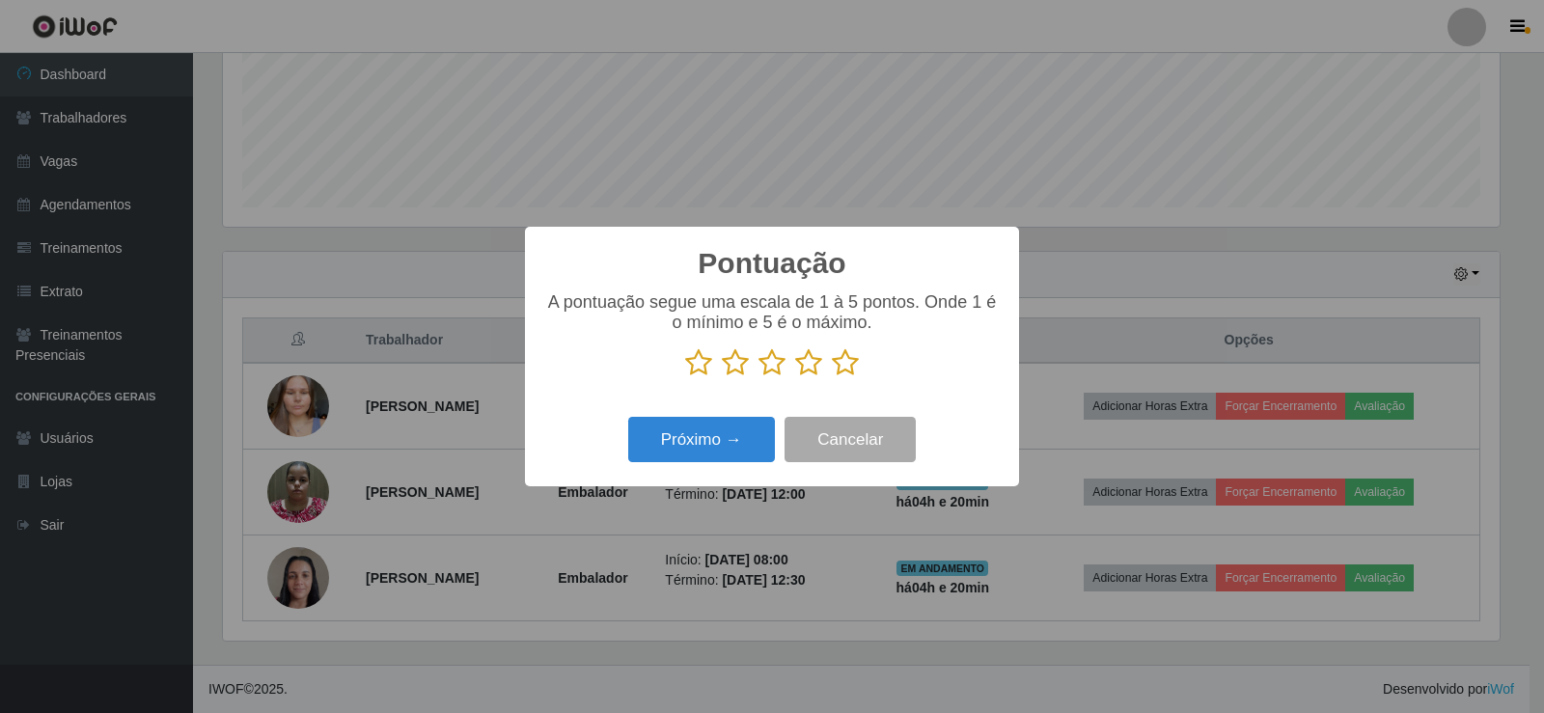
click at [837, 363] on icon at bounding box center [845, 362] width 27 height 29
click at [832, 377] on input "radio" at bounding box center [832, 377] width 0 height 0
click at [730, 433] on button "Próximo →" at bounding box center [701, 439] width 147 height 45
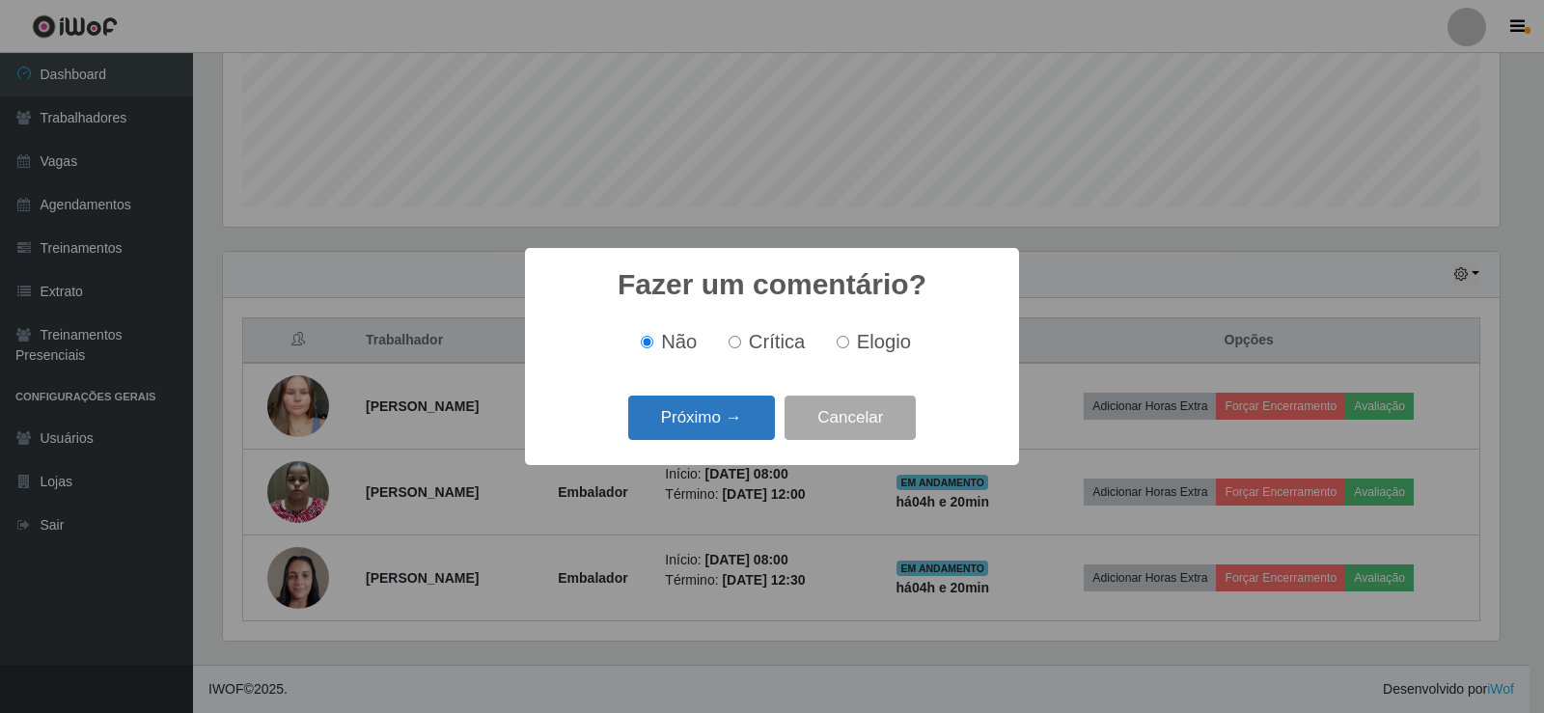
click at [721, 413] on button "Próximo →" at bounding box center [701, 418] width 147 height 45
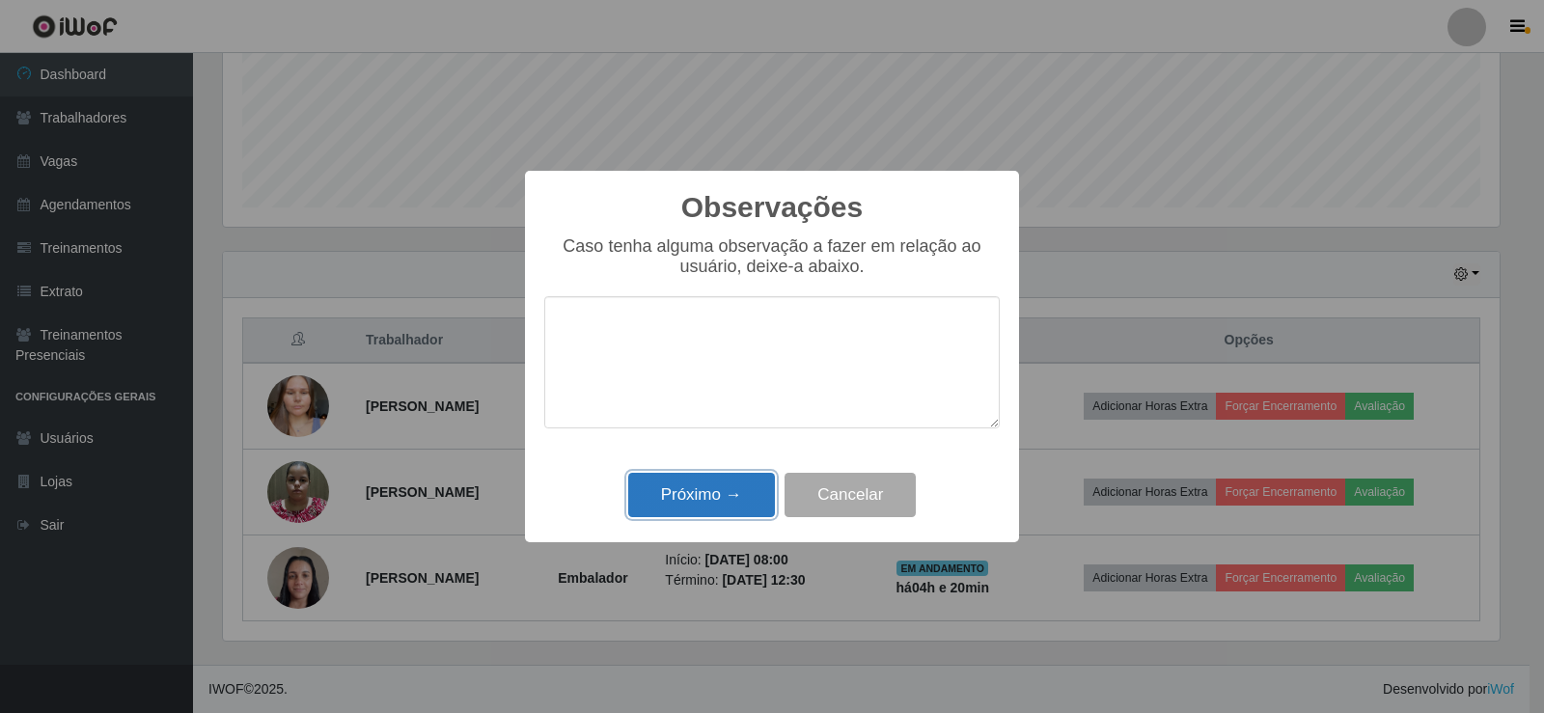
click at [735, 506] on button "Próximo →" at bounding box center [701, 495] width 147 height 45
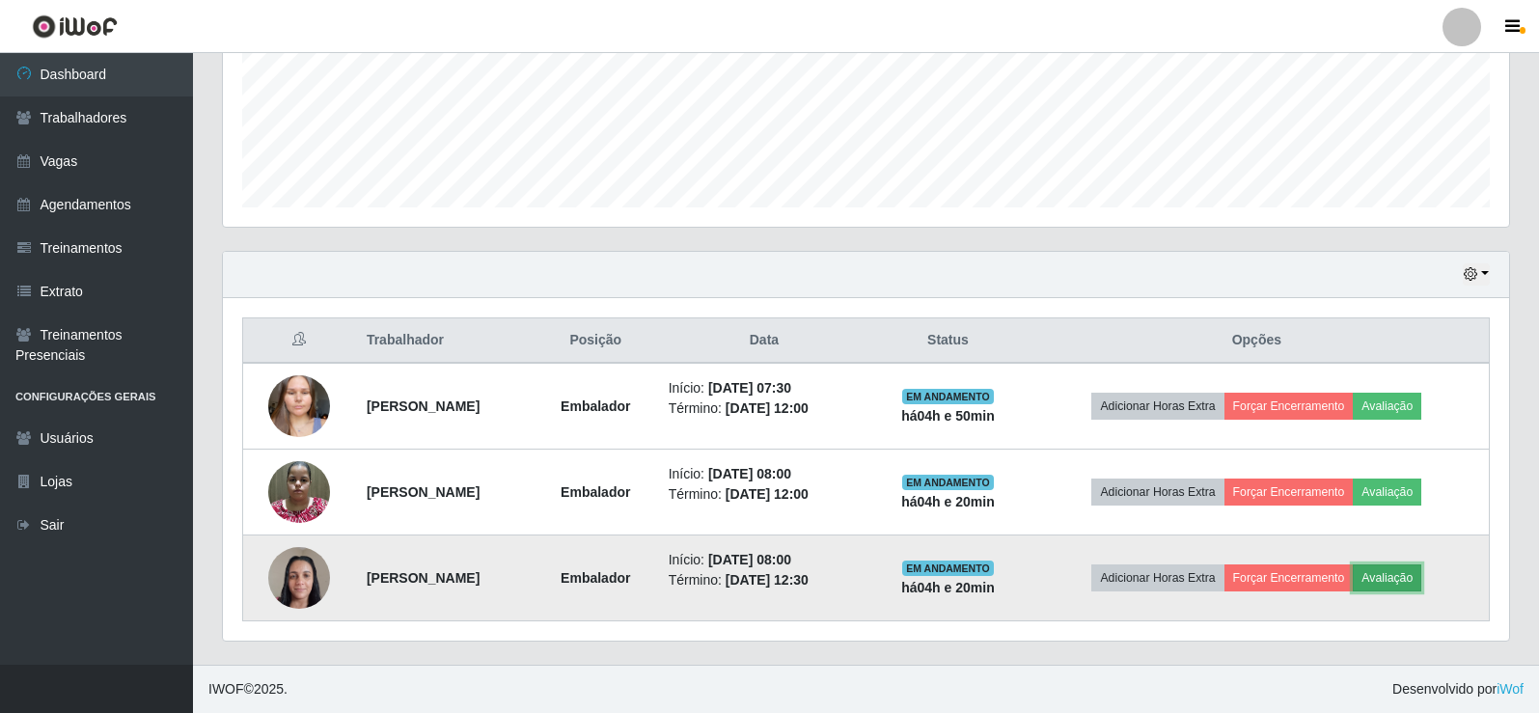
click at [1393, 575] on button "Avaliação" at bounding box center [1387, 577] width 68 height 27
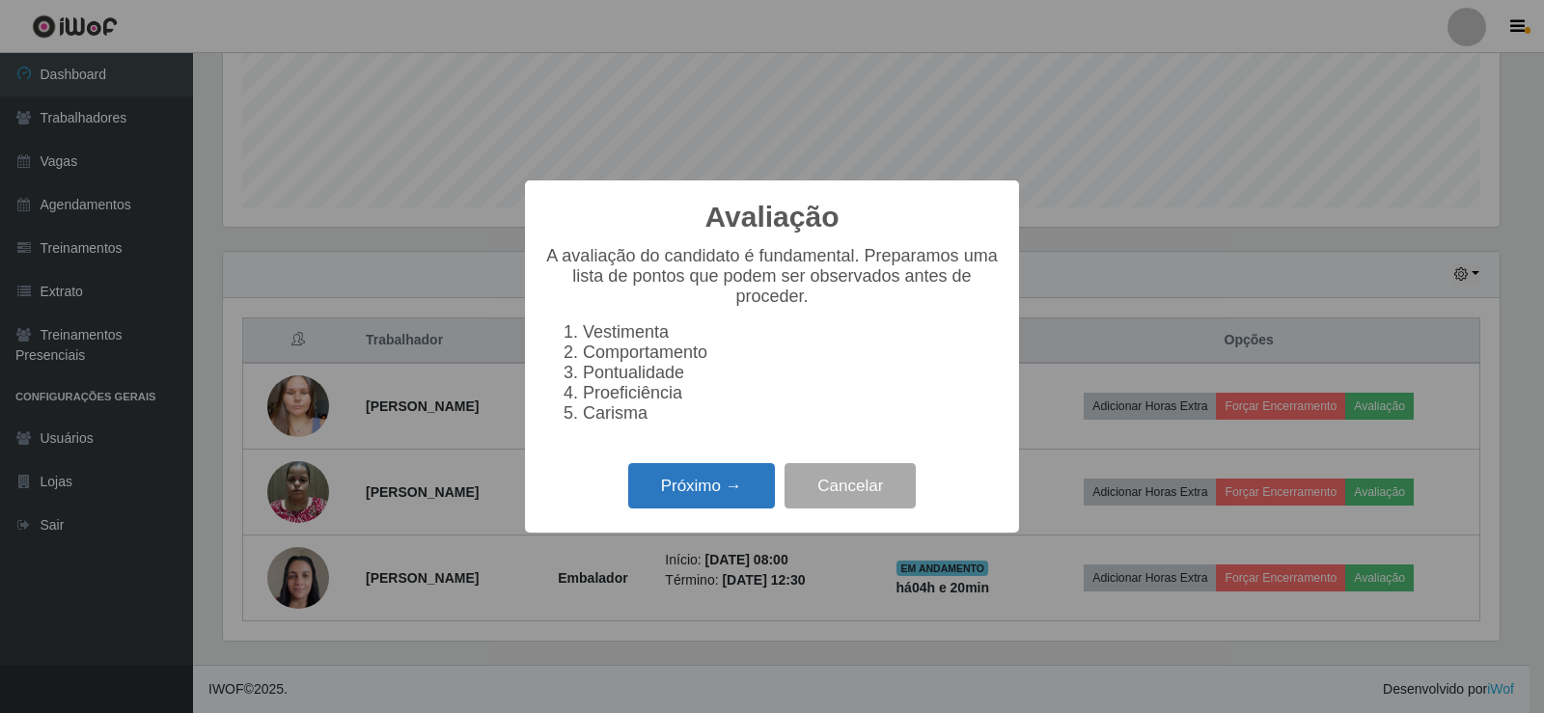
click at [715, 484] on button "Próximo →" at bounding box center [701, 485] width 147 height 45
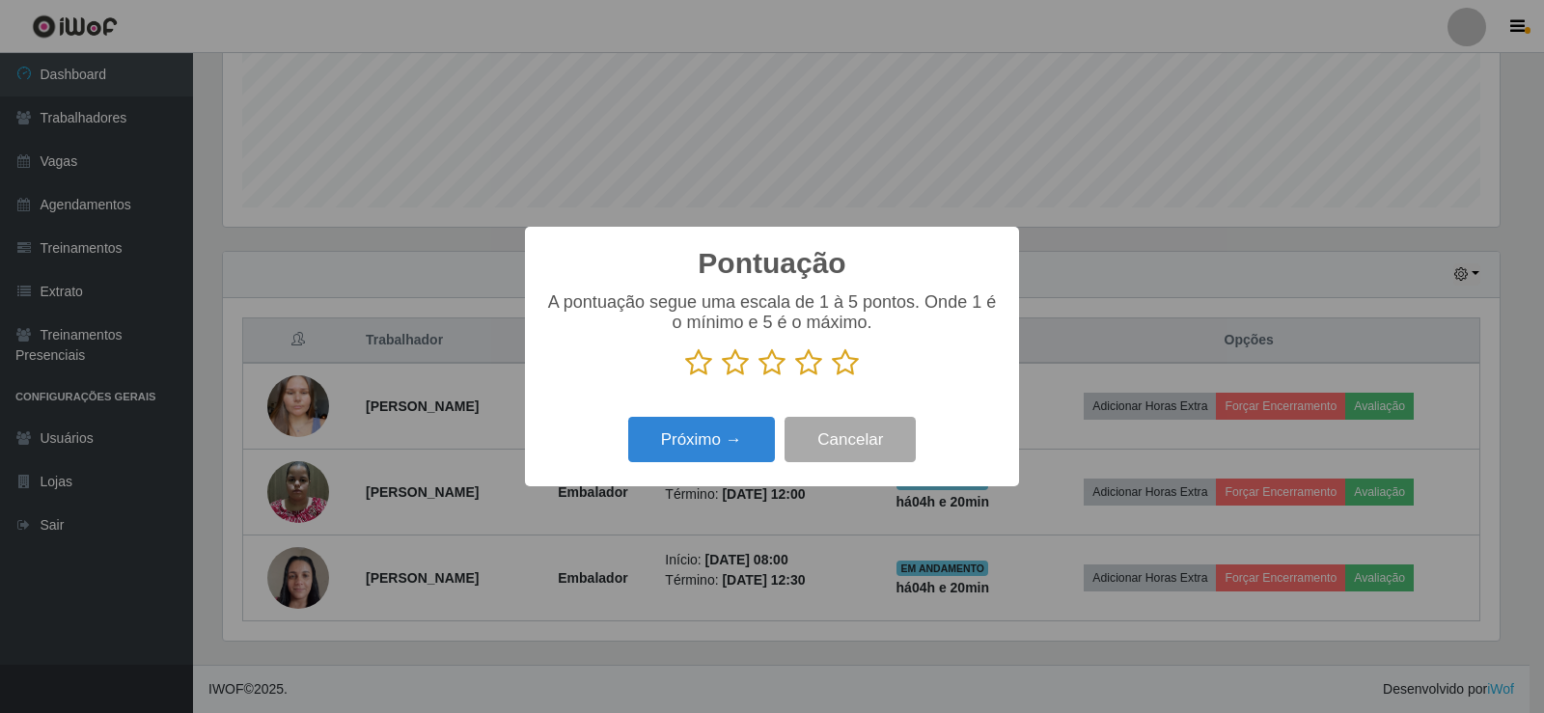
click at [843, 369] on icon at bounding box center [845, 362] width 27 height 29
click at [832, 377] on input "radio" at bounding box center [832, 377] width 0 height 0
click at [702, 437] on button "Próximo →" at bounding box center [701, 439] width 147 height 45
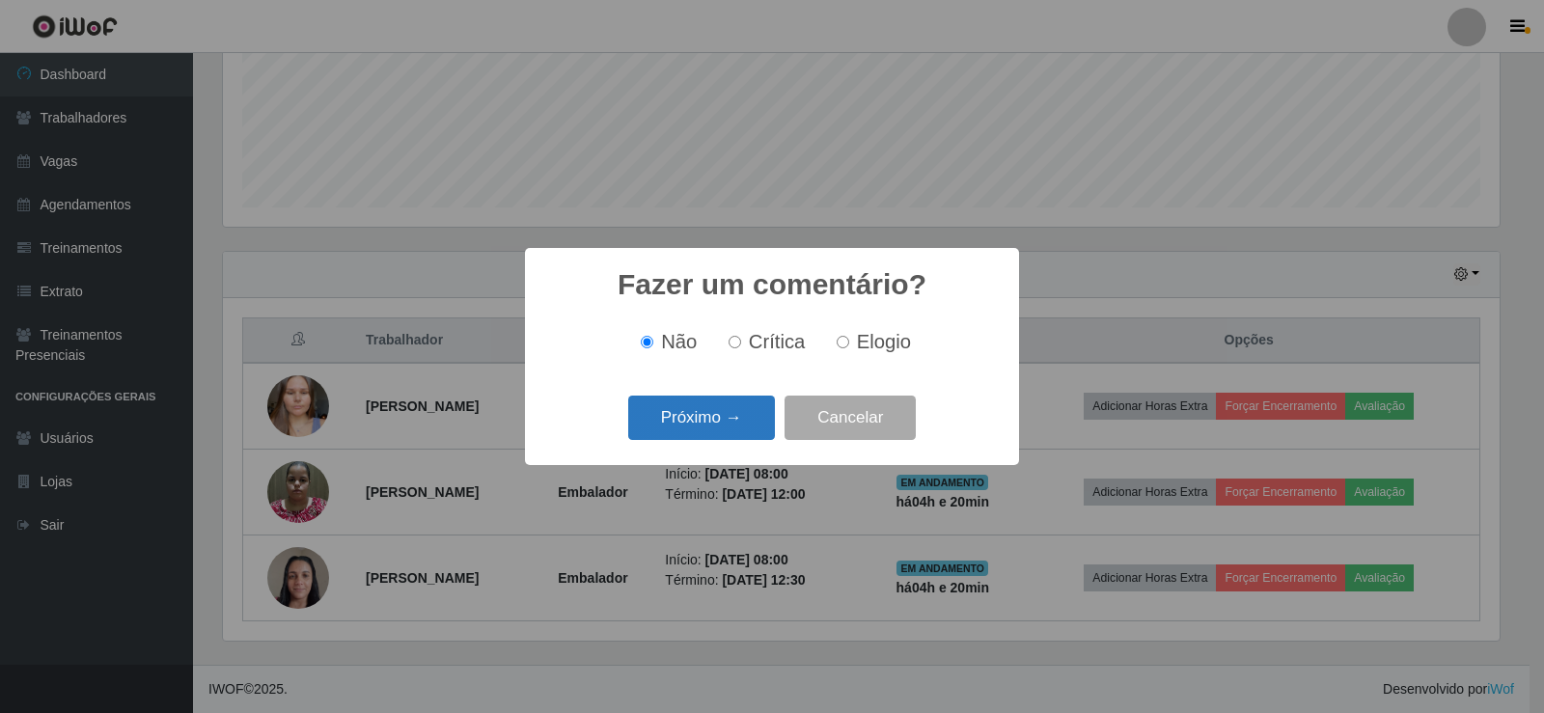
click at [729, 410] on button "Próximo →" at bounding box center [701, 418] width 147 height 45
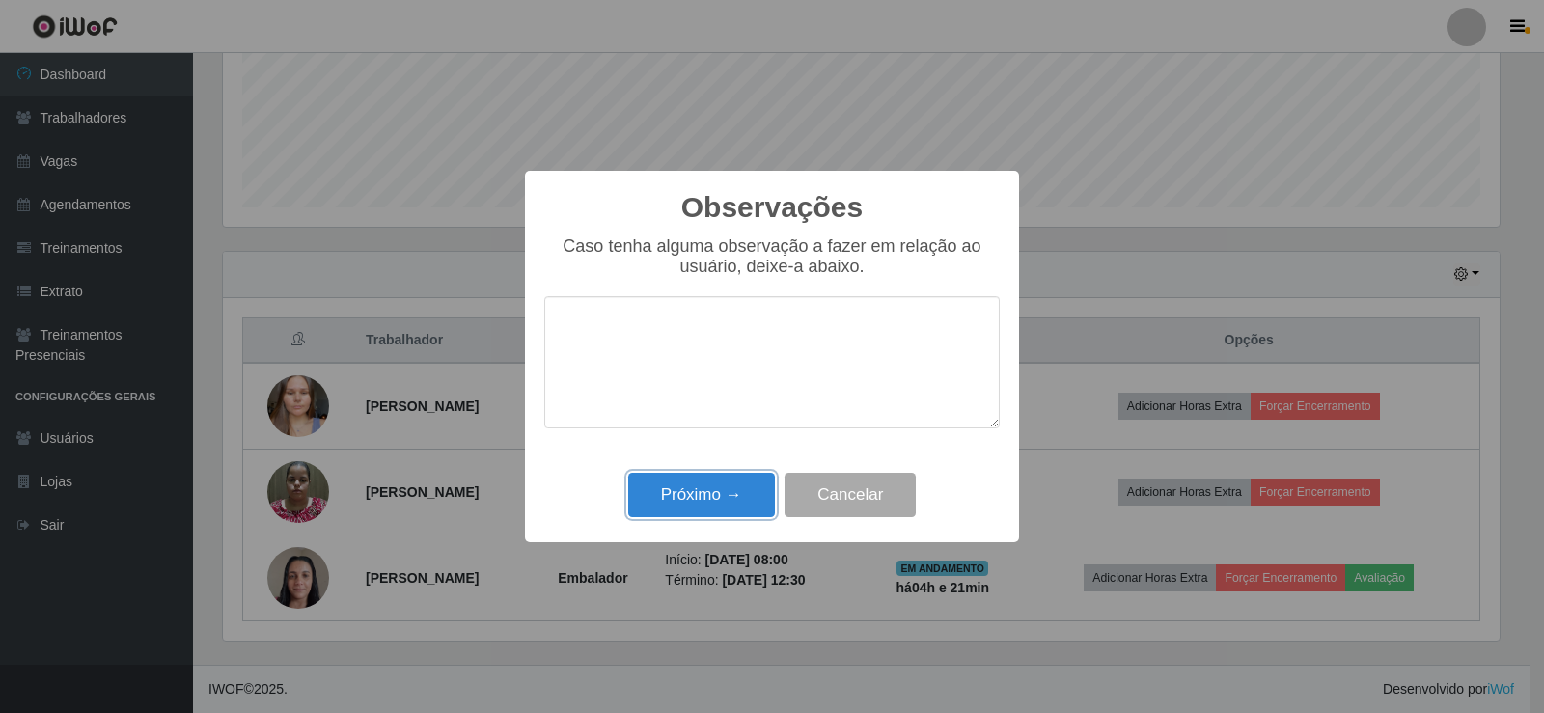
drag, startPoint x: 679, startPoint y: 494, endPoint x: 693, endPoint y: 495, distance: 13.5
click at [680, 494] on button "Próximo →" at bounding box center [701, 495] width 147 height 45
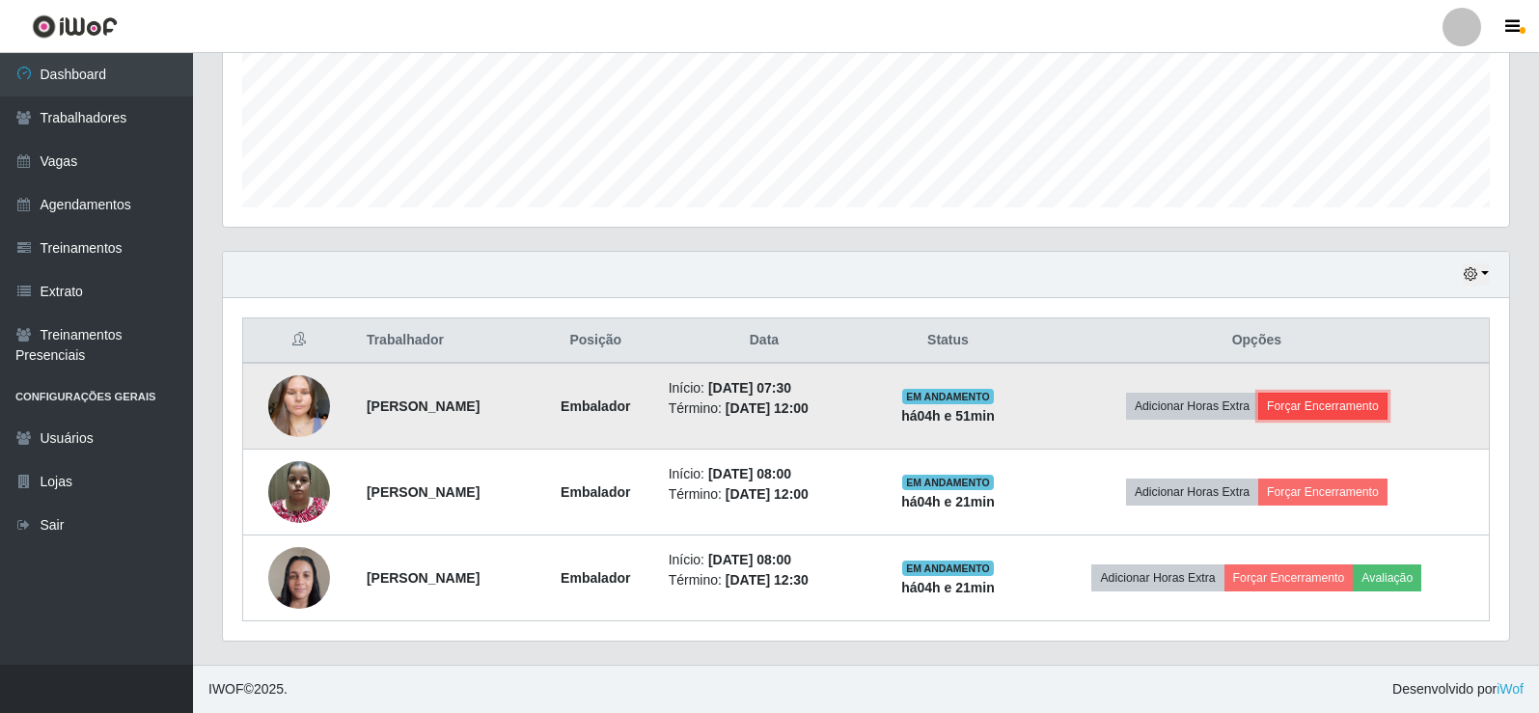
click at [1306, 398] on button "Forçar Encerramento" at bounding box center [1322, 406] width 129 height 27
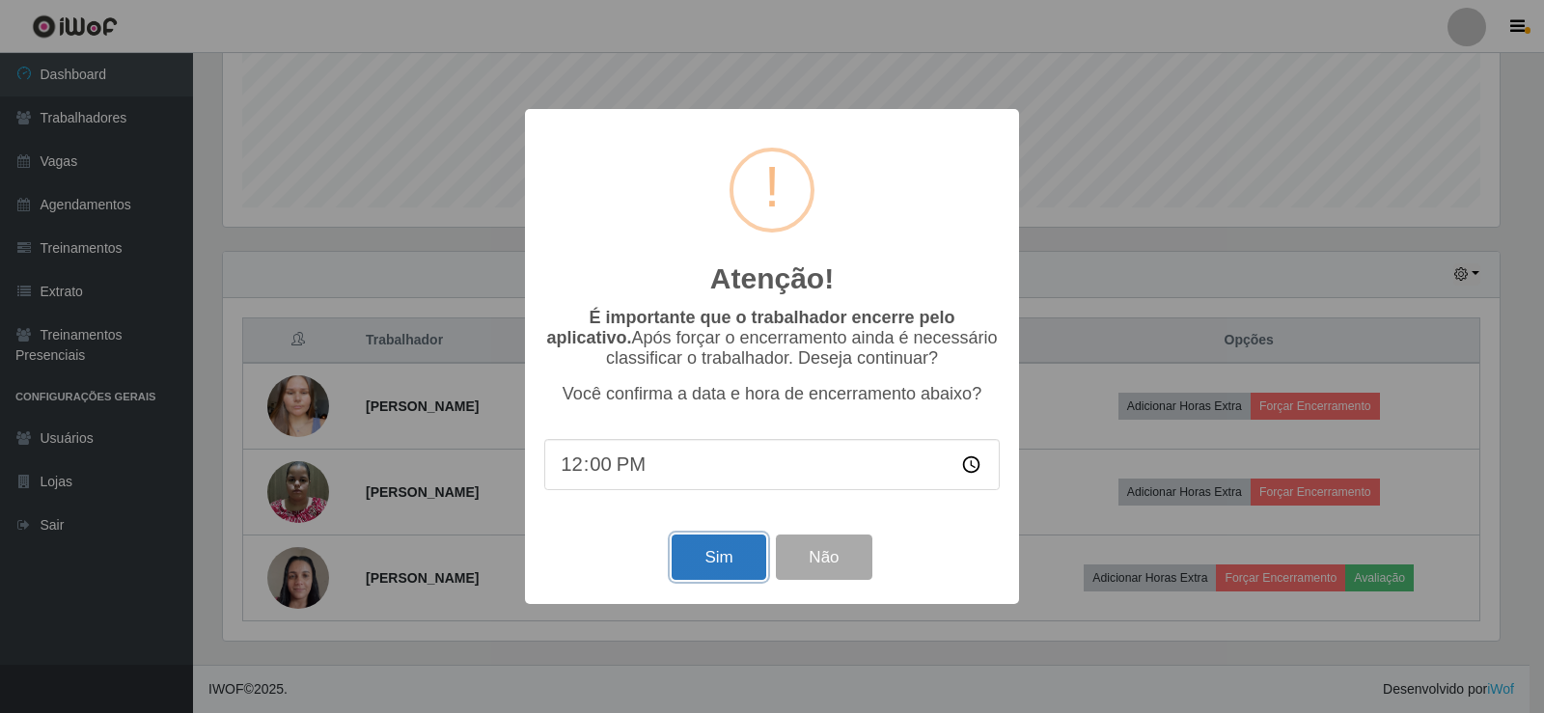
click at [690, 559] on button "Sim" at bounding box center [718, 556] width 94 height 45
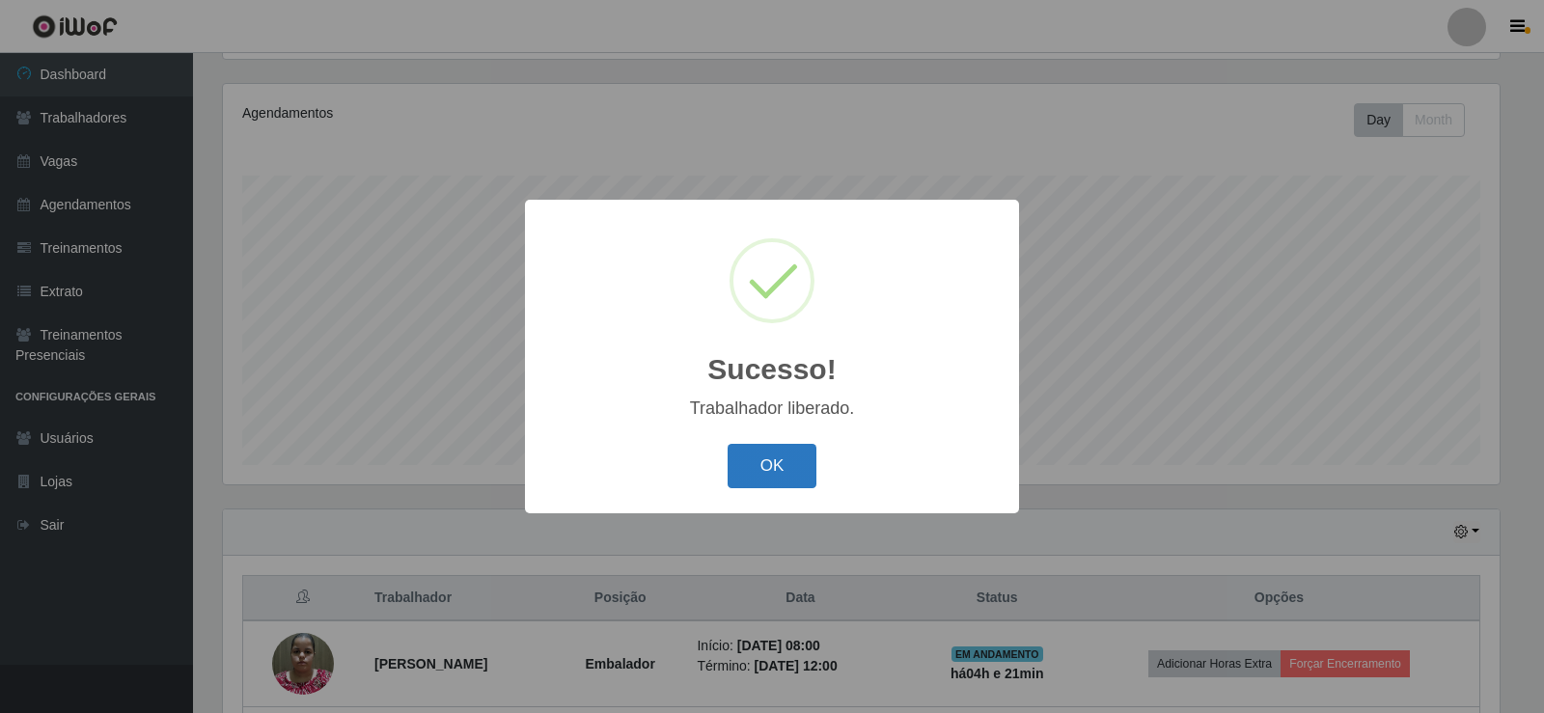
click at [767, 451] on button "OK" at bounding box center [772, 466] width 90 height 45
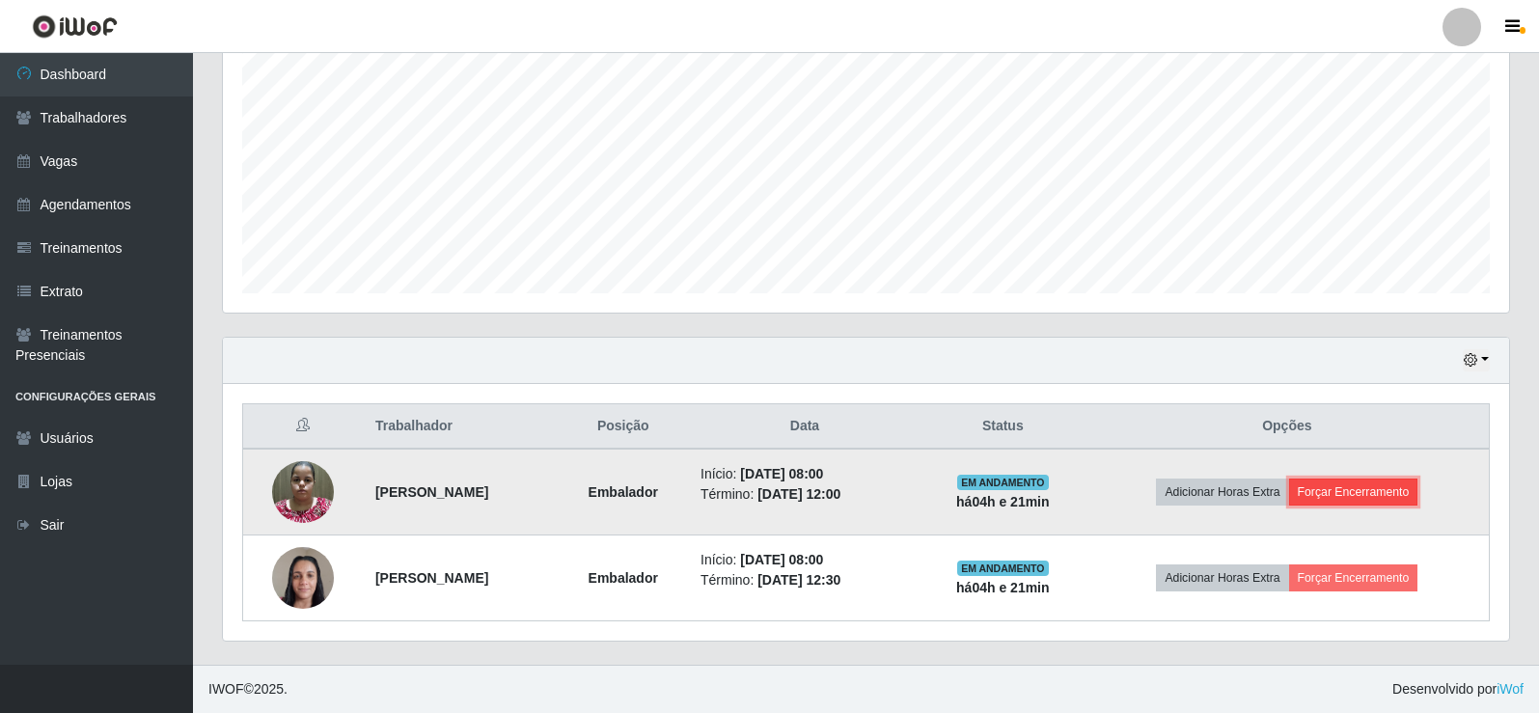
click at [1361, 485] on button "Forçar Encerramento" at bounding box center [1353, 491] width 129 height 27
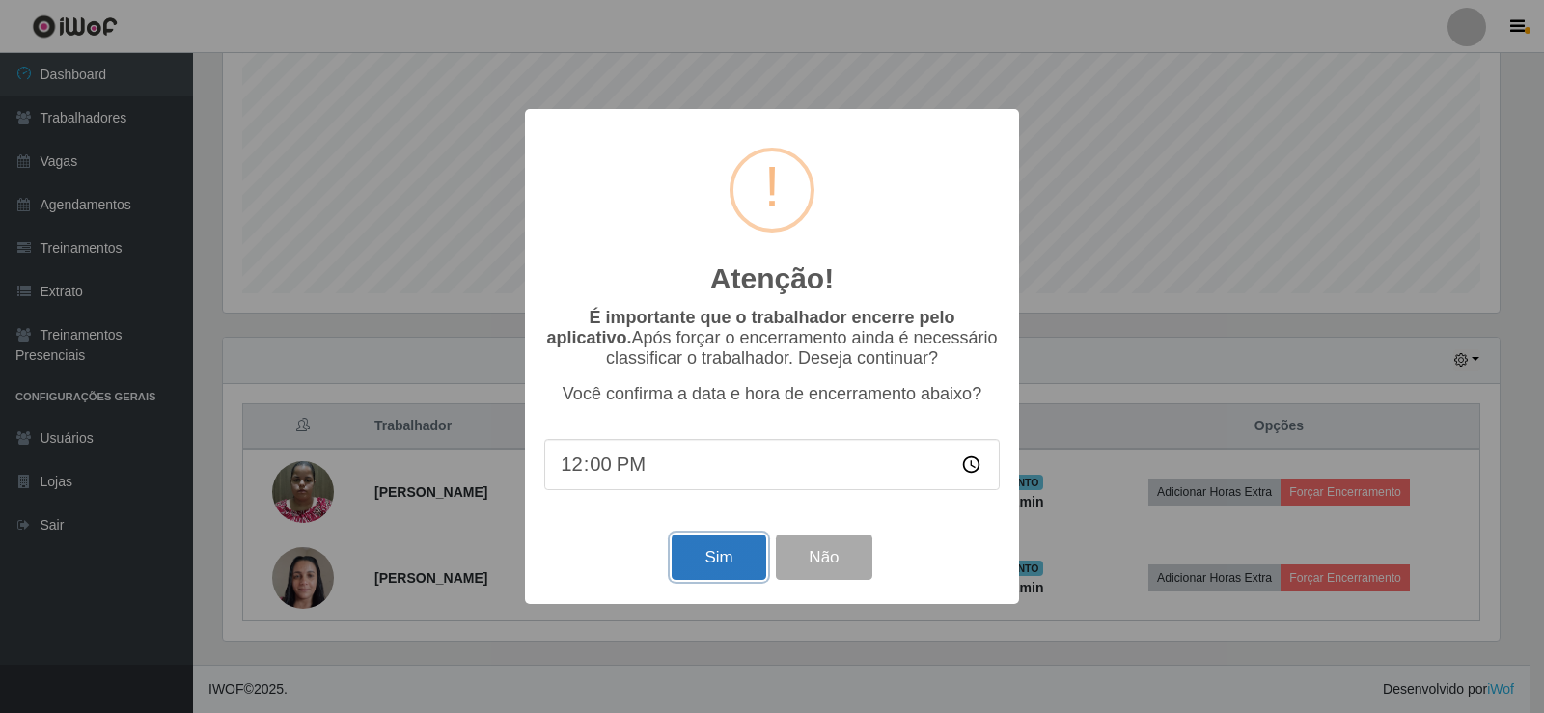
click at [718, 540] on button "Sim" at bounding box center [718, 556] width 94 height 45
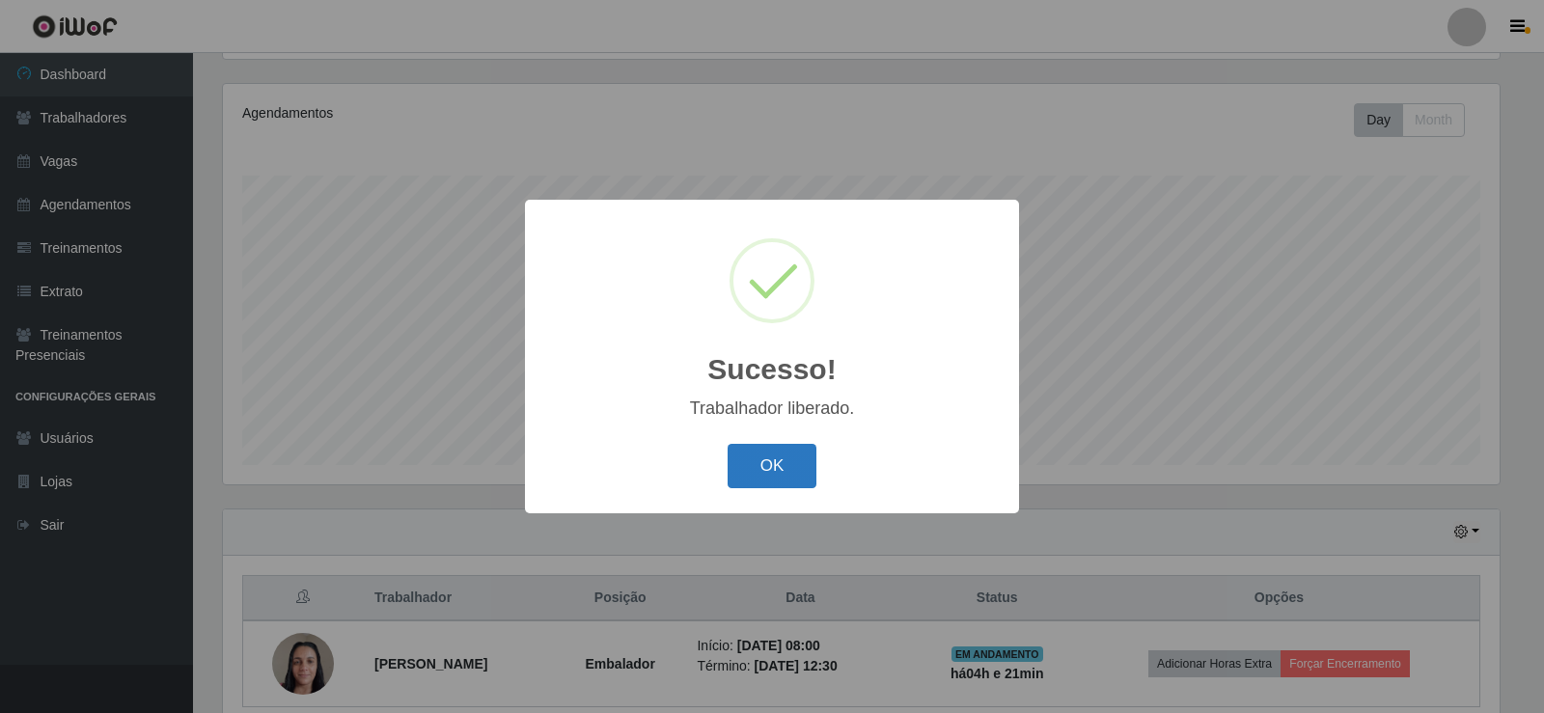
drag, startPoint x: 780, startPoint y: 450, endPoint x: 779, endPoint y: 463, distance: 13.6
click at [780, 451] on button "OK" at bounding box center [772, 466] width 90 height 45
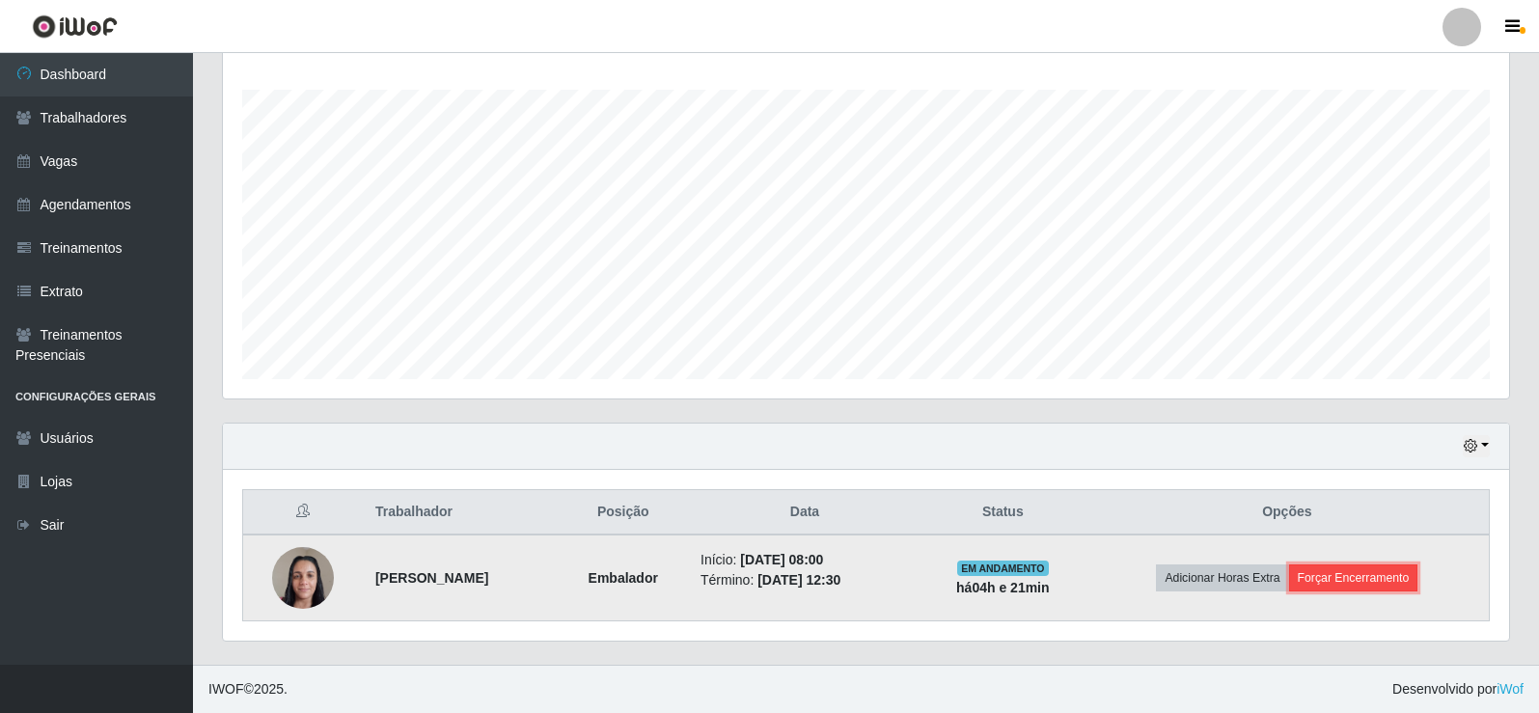
click at [1370, 568] on button "Forçar Encerramento" at bounding box center [1353, 577] width 129 height 27
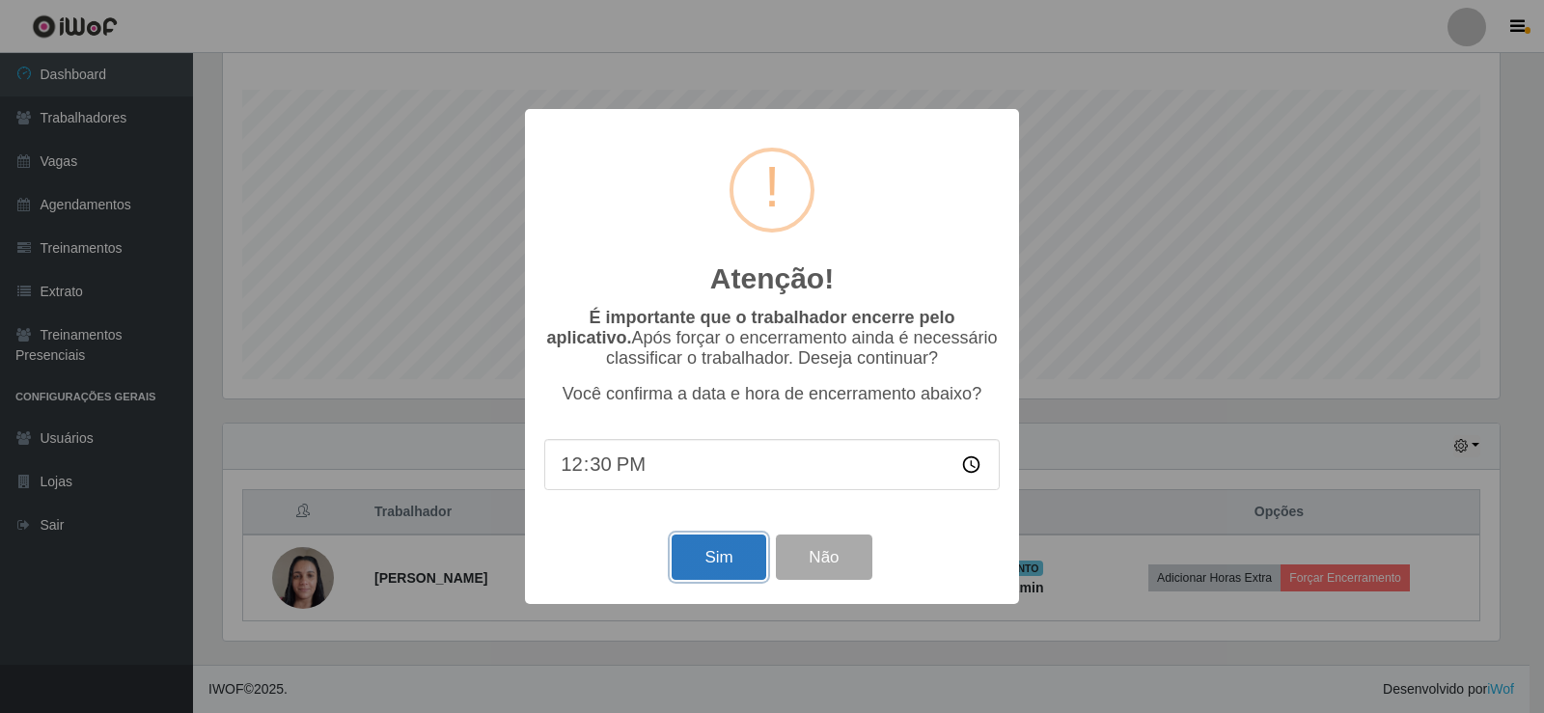
click at [726, 558] on button "Sim" at bounding box center [718, 556] width 94 height 45
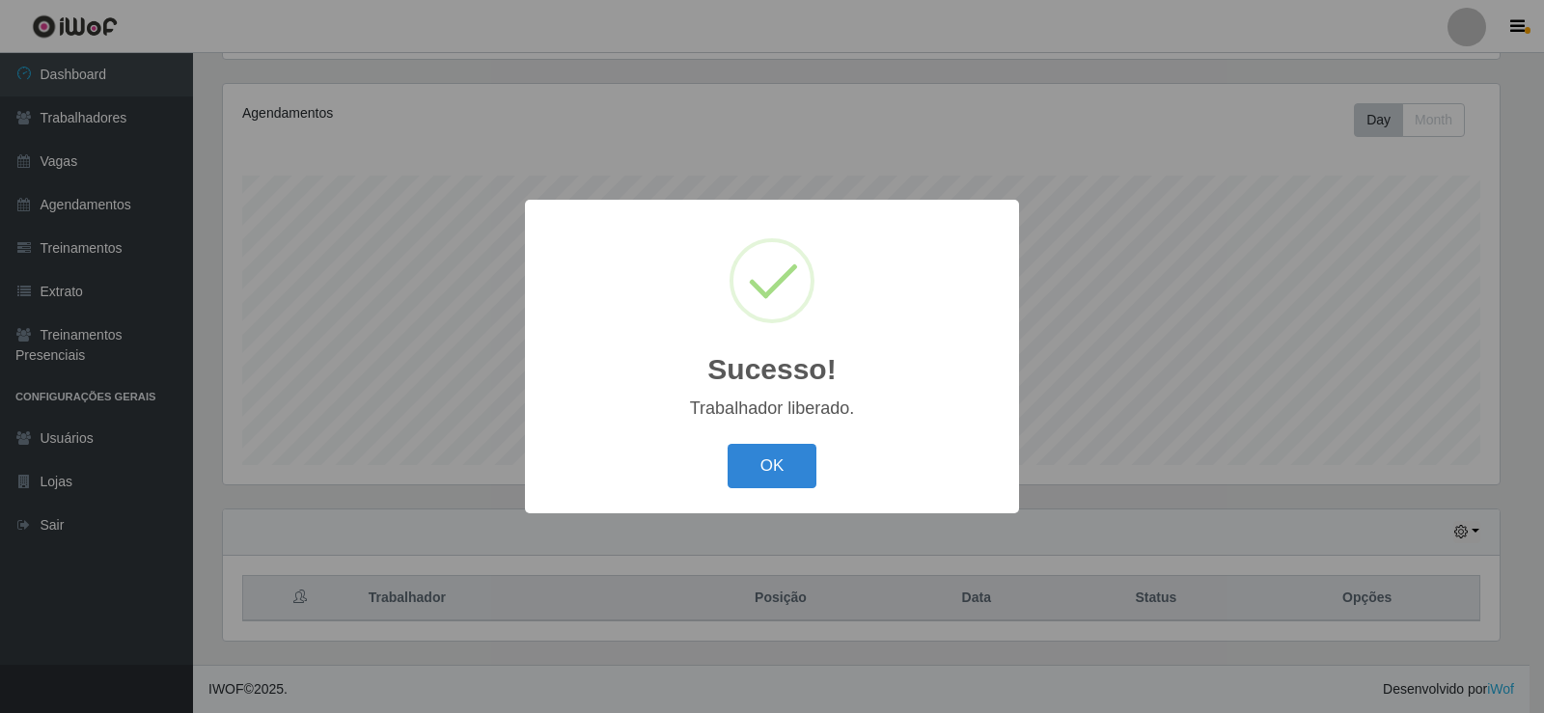
click at [1357, 571] on div "Sucesso! × Trabalhador liberado. OK Cancel" at bounding box center [772, 356] width 1544 height 713
